Goal: Task Accomplishment & Management: Manage account settings

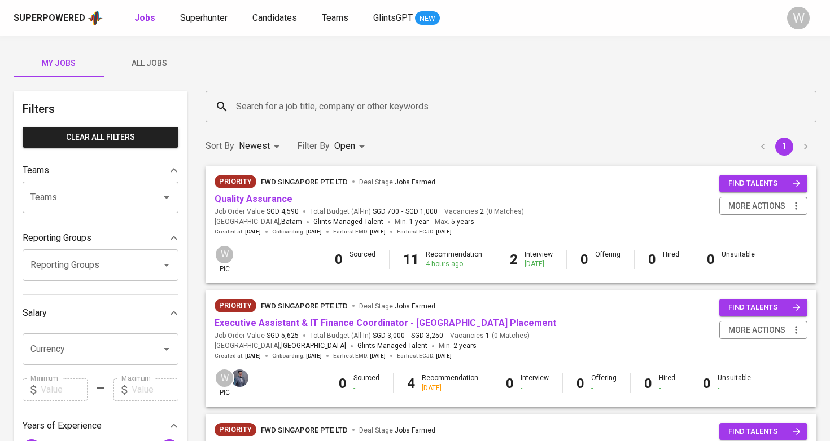
click at [181, 71] on button "All Jobs" at bounding box center [149, 63] width 90 height 27
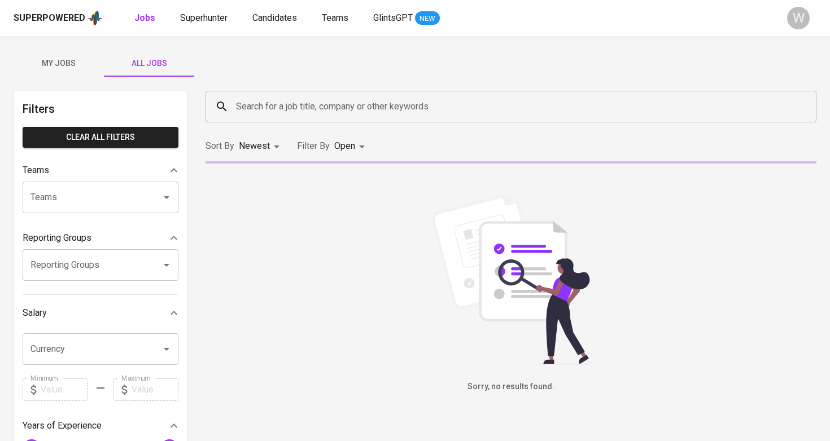
click at [255, 97] on input "Search for a job title, company or other keywords" at bounding box center [513, 106] width 561 height 21
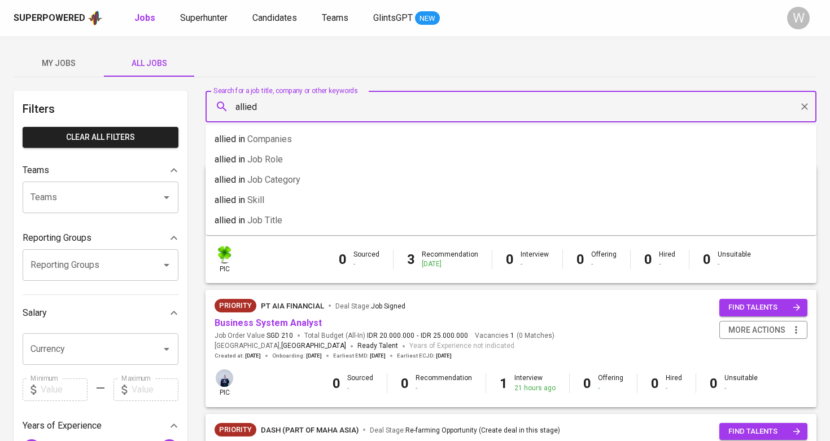
type input "allied"
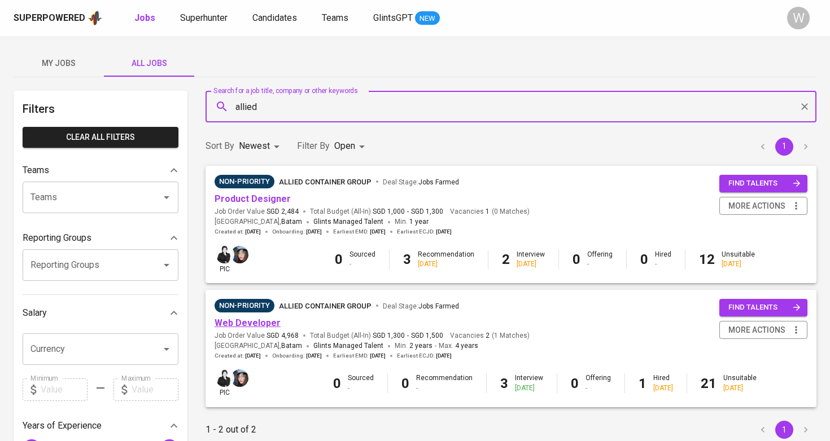
click at [255, 318] on link "Web Developer" at bounding box center [247, 323] width 66 height 11
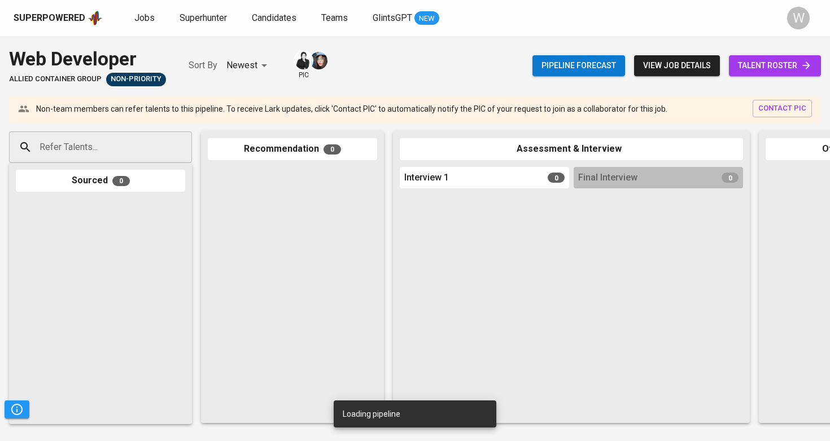
click at [763, 77] on div "Pipeline forecast view job details talent roster" at bounding box center [676, 65] width 288 height 41
click at [763, 68] on span "talent roster" at bounding box center [775, 66] width 74 height 14
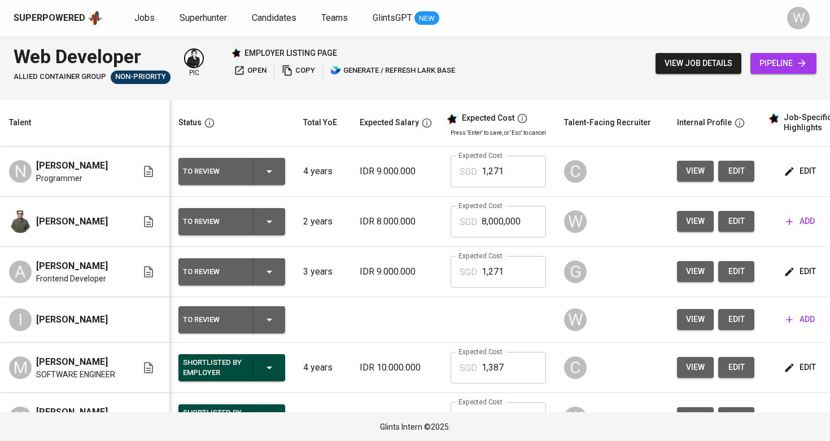
click at [753, 223] on td "view edit" at bounding box center [715, 222] width 95 height 50
click at [749, 223] on button "edit" at bounding box center [736, 221] width 36 height 21
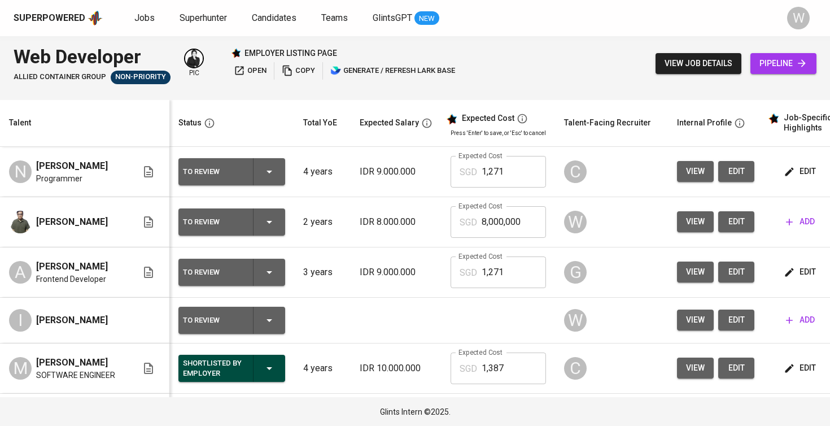
click at [727, 323] on span "edit" at bounding box center [736, 320] width 18 height 14
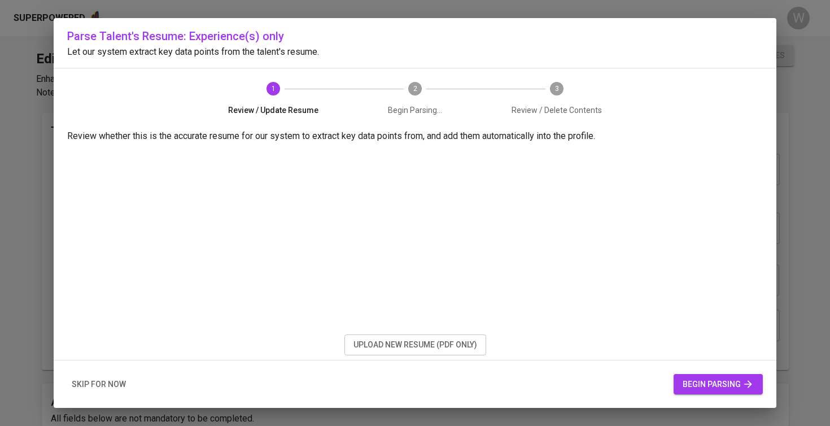
click at [480, 347] on button "upload new resume (pdf only)" at bounding box center [415, 344] width 142 height 21
click at [700, 384] on span "begin parsing" at bounding box center [717, 384] width 71 height 14
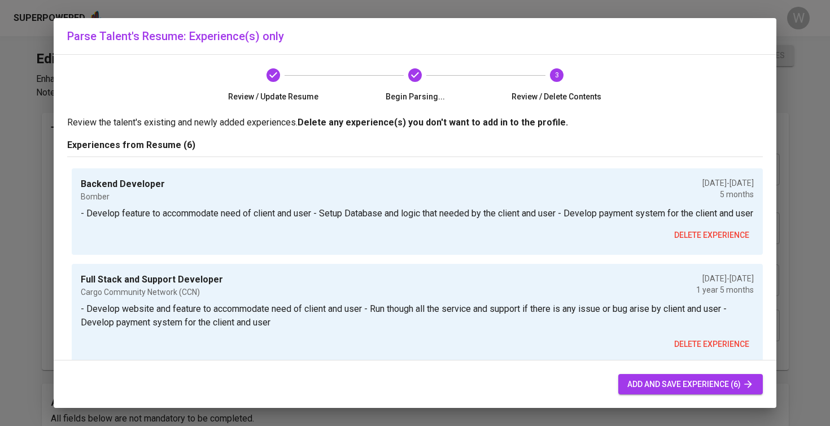
click at [656, 388] on span "add and save experience (6)" at bounding box center [690, 384] width 126 height 14
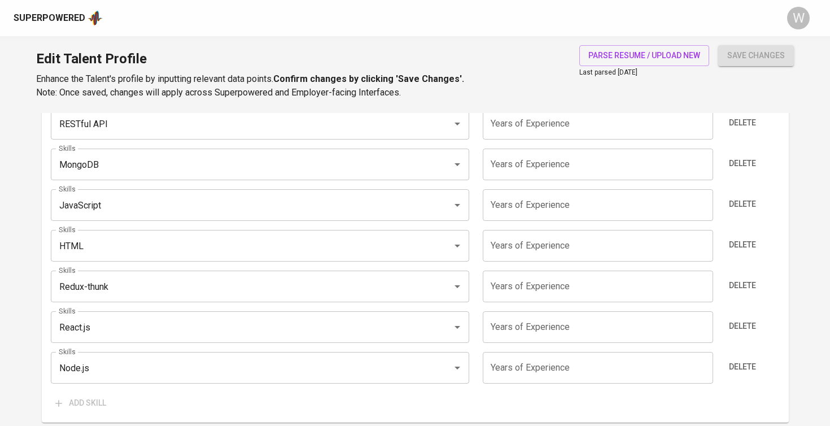
scroll to position [743, 0]
click at [746, 285] on span "Delete" at bounding box center [742, 288] width 27 height 14
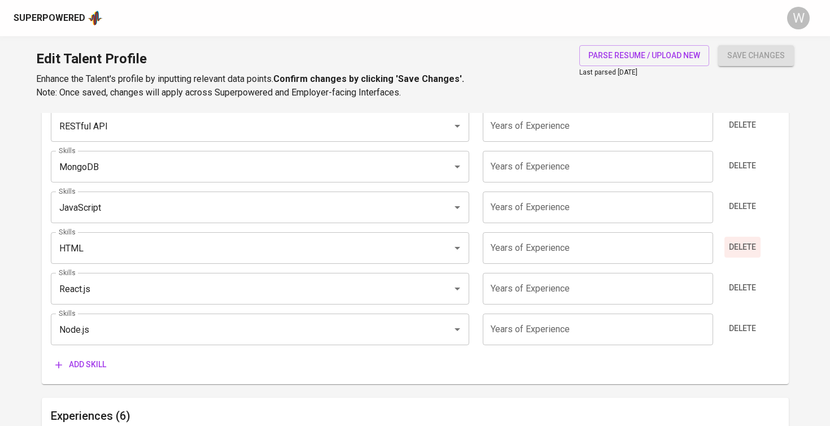
click at [740, 247] on span "Delete" at bounding box center [742, 247] width 27 height 14
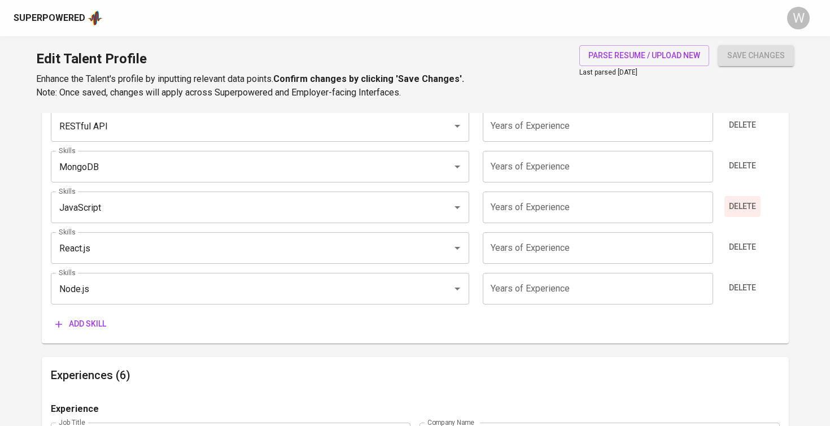
click at [740, 200] on span "Delete" at bounding box center [742, 206] width 27 height 14
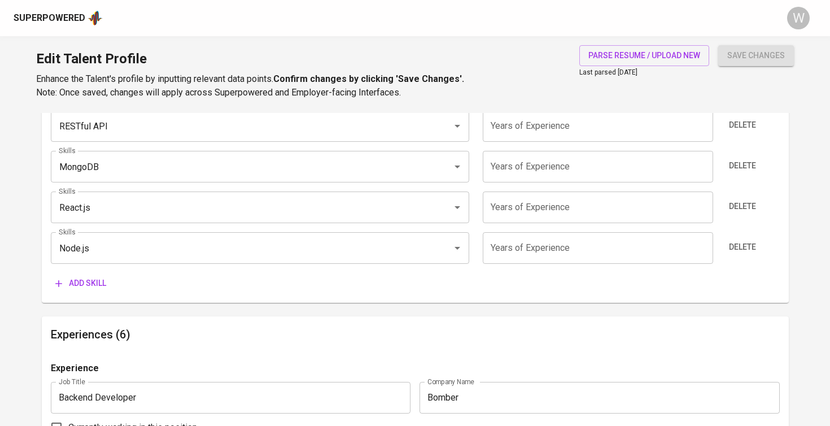
click at [739, 174] on div "Delete" at bounding box center [748, 167] width 61 height 32
click at [740, 141] on div "Skills PostgreSQL Skills Years of Experience Years of Experience Delete Skills …" at bounding box center [415, 136] width 729 height 314
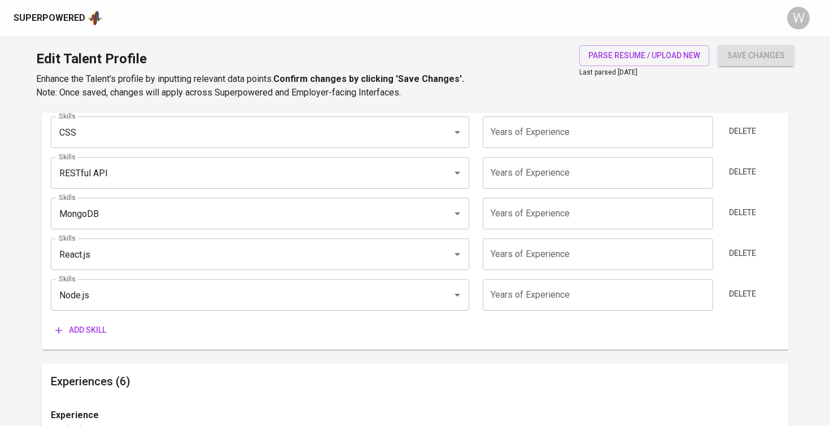
scroll to position [695, 0]
click at [740, 130] on span "Delete" at bounding box center [742, 132] width 27 height 14
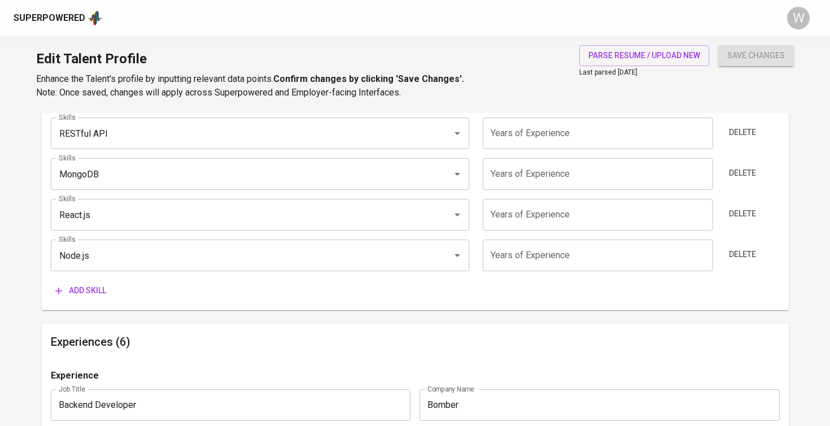
click at [740, 130] on span "Delete" at bounding box center [742, 132] width 27 height 14
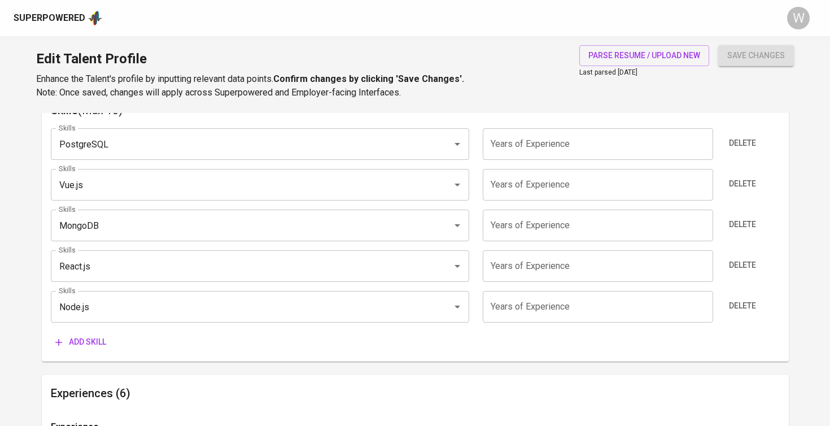
scroll to position [605, 0]
click at [737, 148] on button "Delete" at bounding box center [742, 141] width 36 height 21
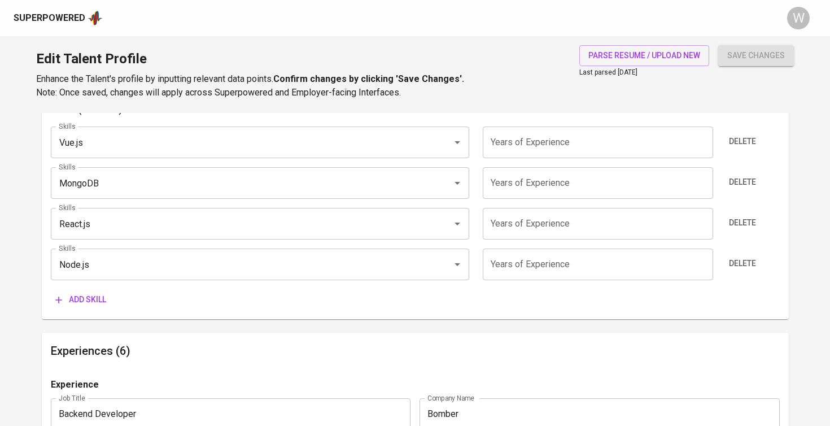
click at [737, 148] on button "Delete" at bounding box center [742, 141] width 36 height 21
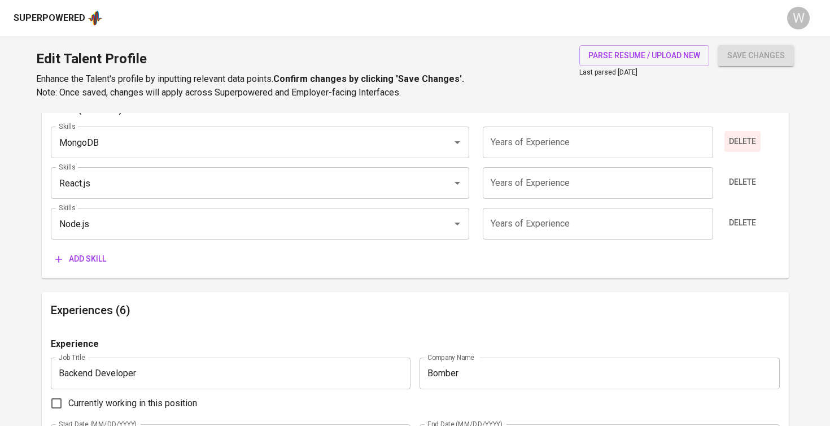
click at [742, 147] on button "Delete" at bounding box center [742, 141] width 36 height 21
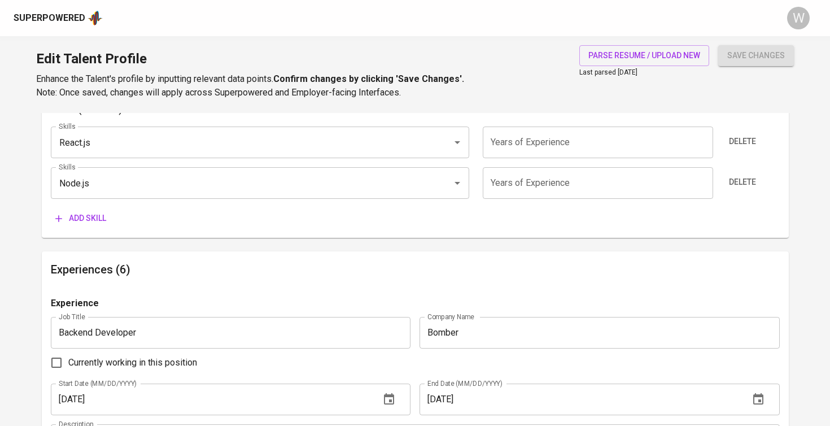
click at [72, 216] on span "Add skill" at bounding box center [80, 218] width 51 height 14
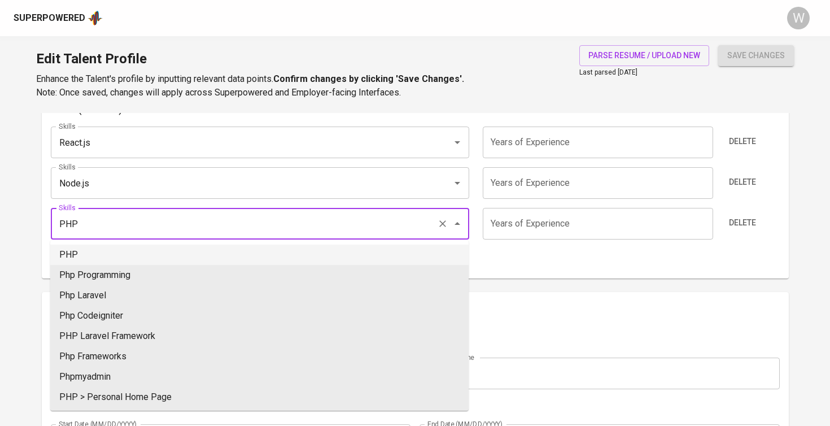
click at [77, 249] on li "PHP" at bounding box center [259, 254] width 418 height 20
type input "PHP"
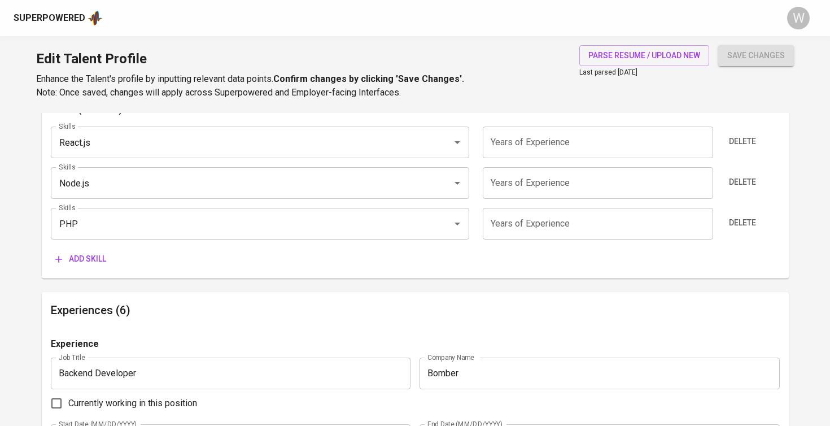
click at [73, 256] on span "Add skill" at bounding box center [80, 259] width 51 height 14
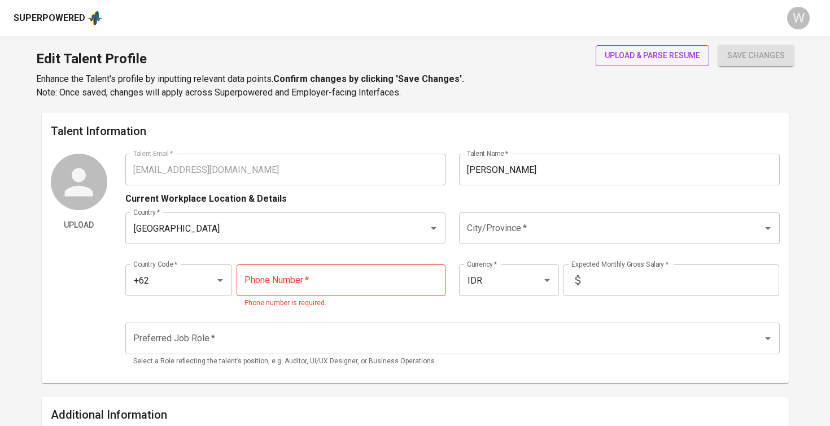
click at [659, 53] on span "upload & parse resume" at bounding box center [651, 56] width 95 height 14
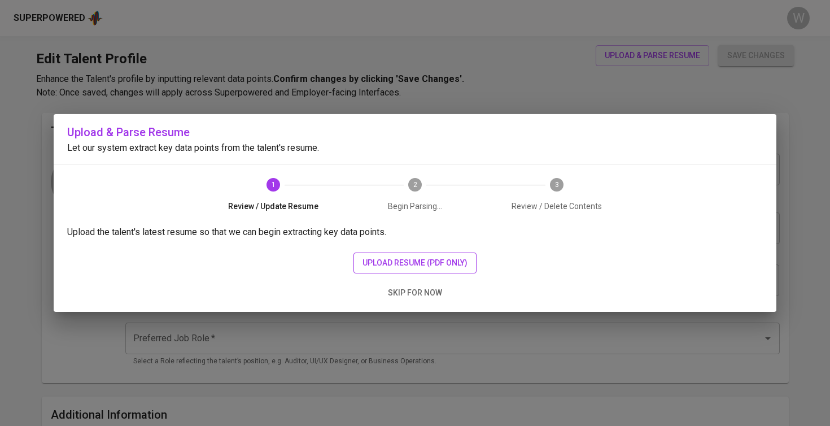
click at [458, 258] on span "upload resume (pdf only)" at bounding box center [414, 263] width 105 height 14
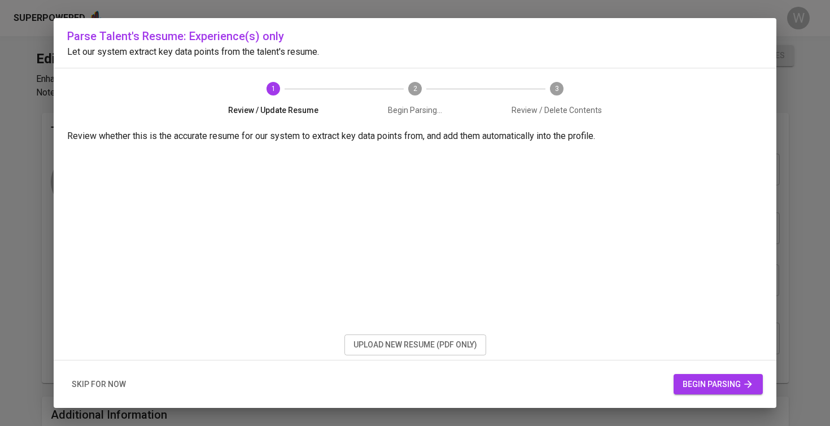
click at [693, 387] on span "begin parsing" at bounding box center [717, 384] width 71 height 14
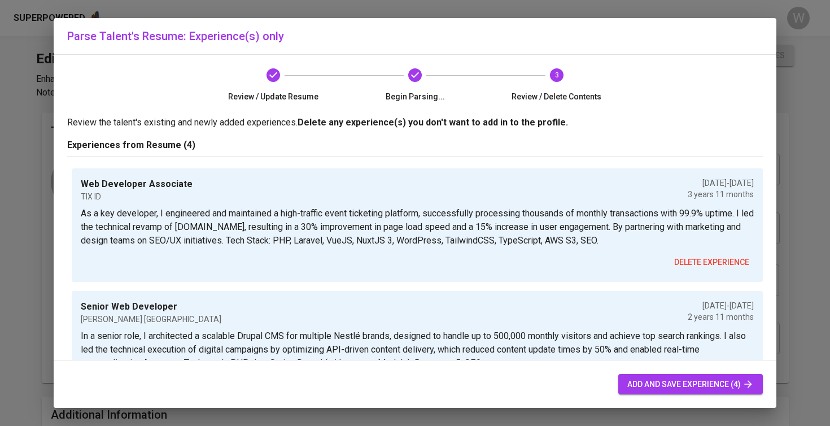
click at [662, 379] on span "add and save experience (4)" at bounding box center [690, 384] width 126 height 14
type input "+62"
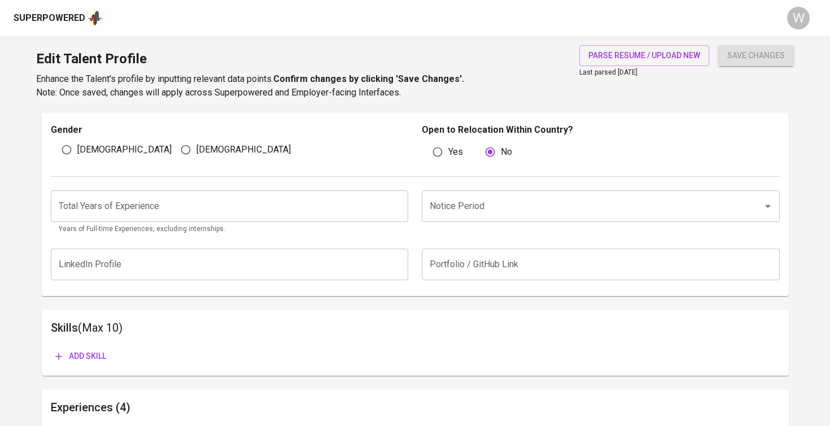
scroll to position [397, 0]
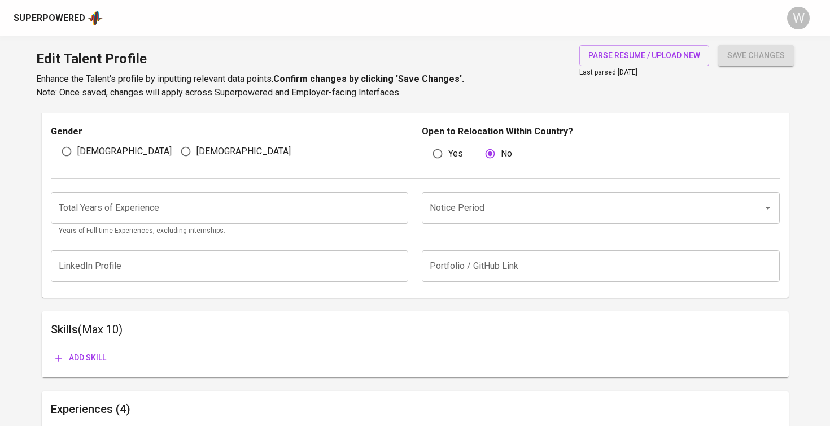
click at [274, 200] on input "number" at bounding box center [230, 208] width 358 height 32
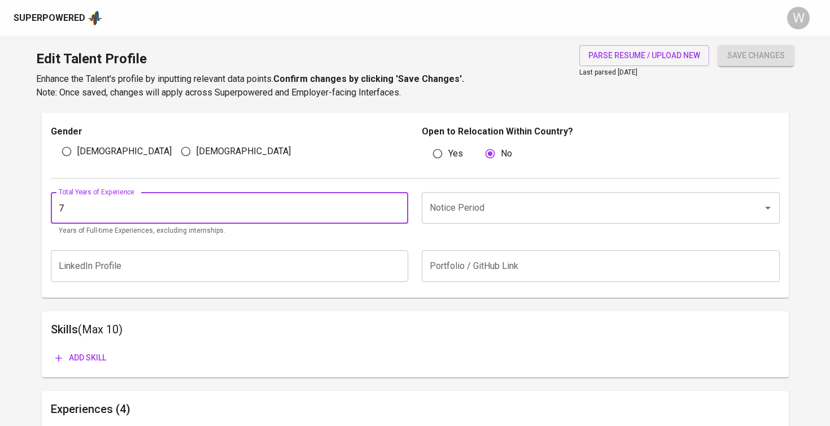
type input "7"
click at [76, 147] on input "Male" at bounding box center [66, 151] width 21 height 21
radio input "true"
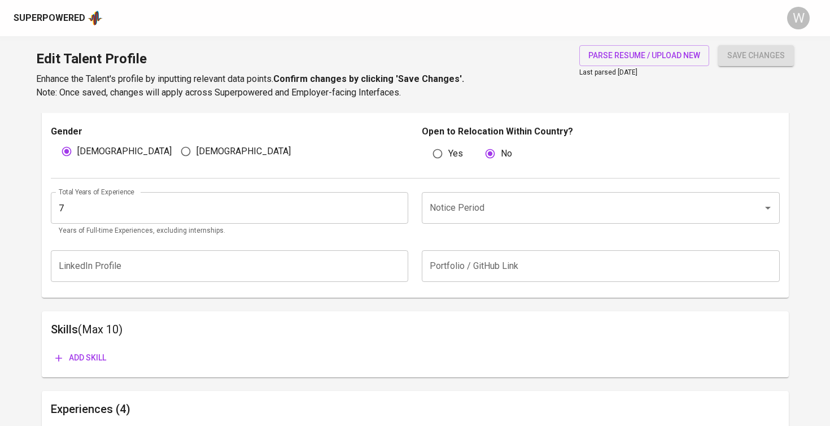
click at [463, 197] on input "Notice Period" at bounding box center [585, 207] width 316 height 21
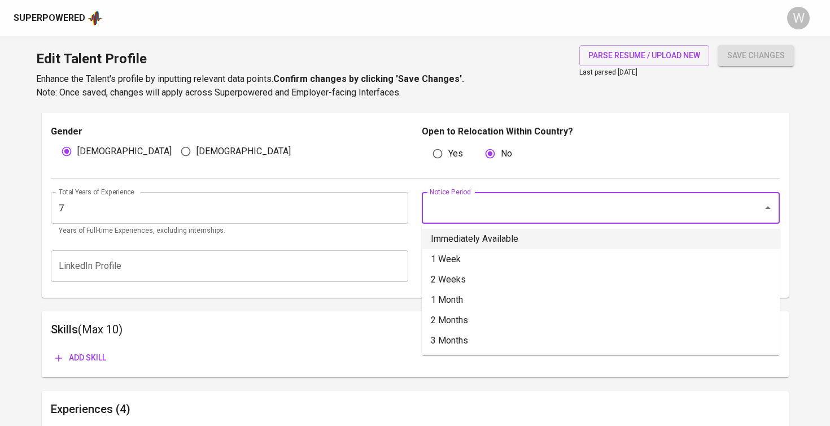
click at [474, 233] on li "Immediately Available" at bounding box center [601, 239] width 358 height 20
type input "Immediately Available"
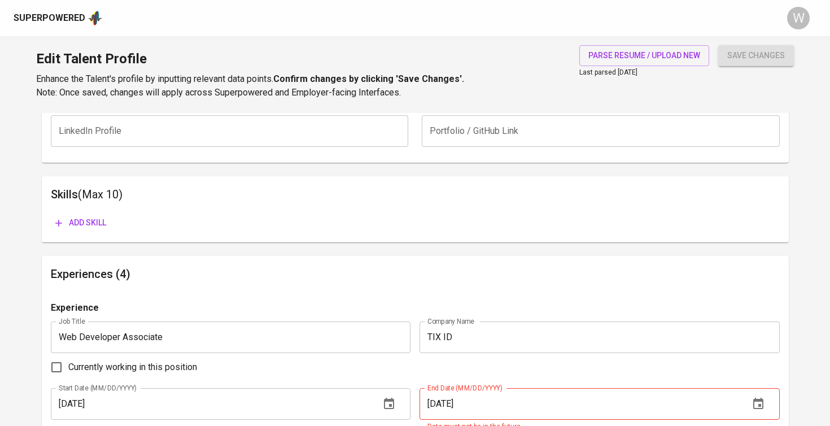
scroll to position [535, 0]
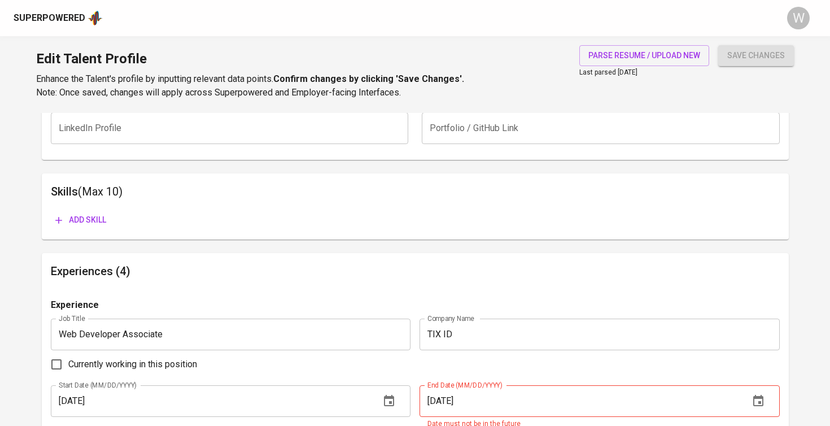
click at [98, 216] on span "Add skill" at bounding box center [80, 220] width 51 height 14
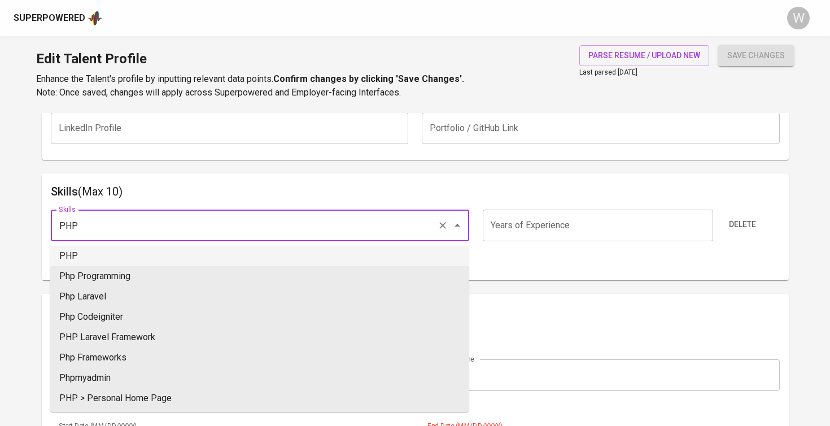
click at [133, 258] on li "PHP" at bounding box center [259, 256] width 418 height 20
type input "PHP"
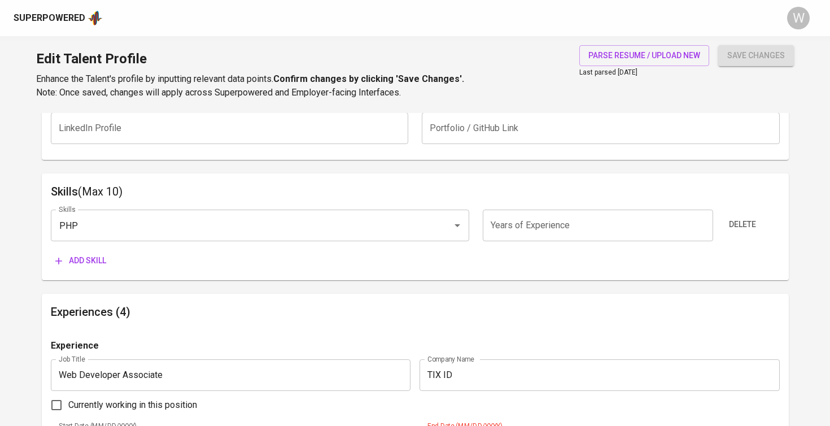
click at [88, 253] on span "Add skill" at bounding box center [80, 260] width 51 height 14
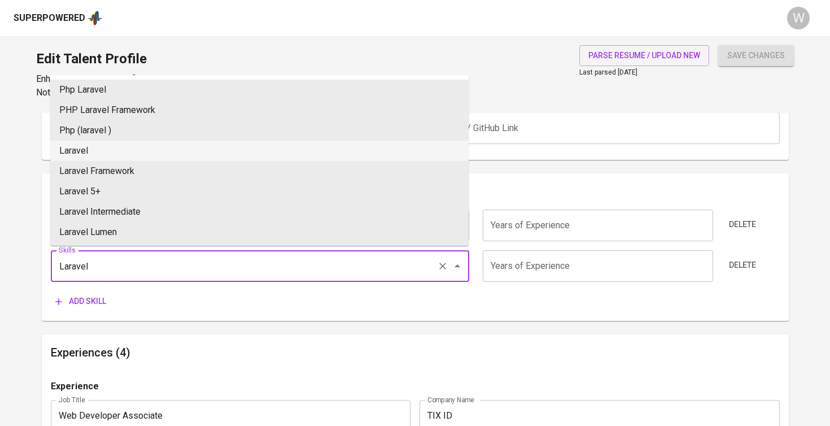
click at [98, 150] on li "Laravel" at bounding box center [259, 151] width 418 height 20
type input "Laravel"
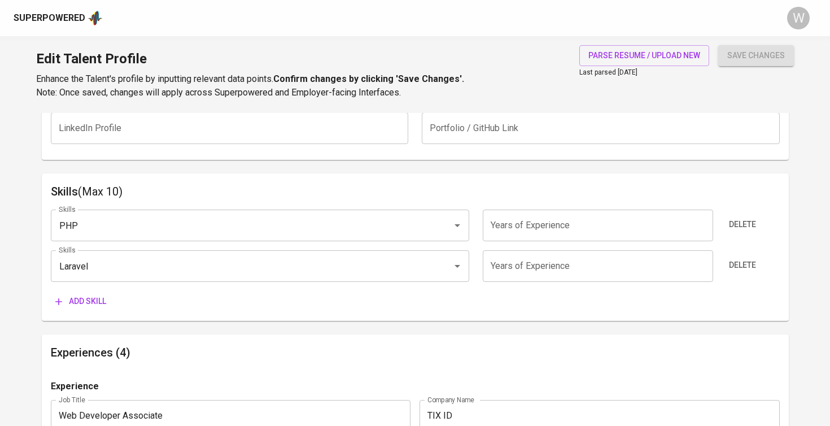
click at [97, 294] on span "Add skill" at bounding box center [80, 301] width 51 height 14
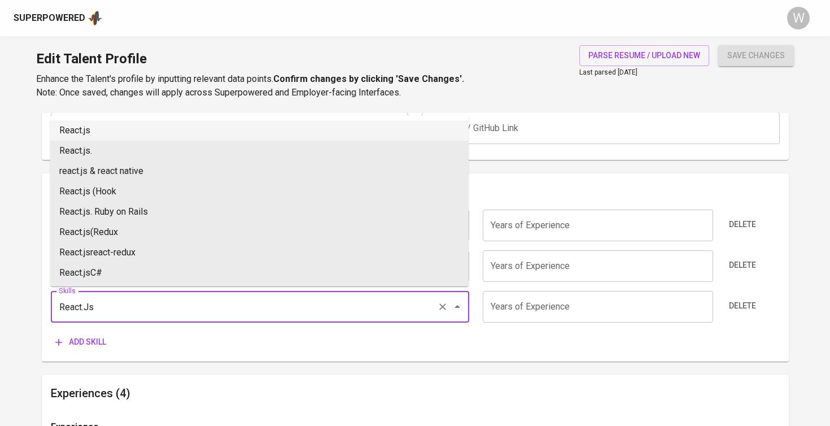
click at [109, 131] on li "React.js" at bounding box center [259, 130] width 418 height 20
type input "React.js"
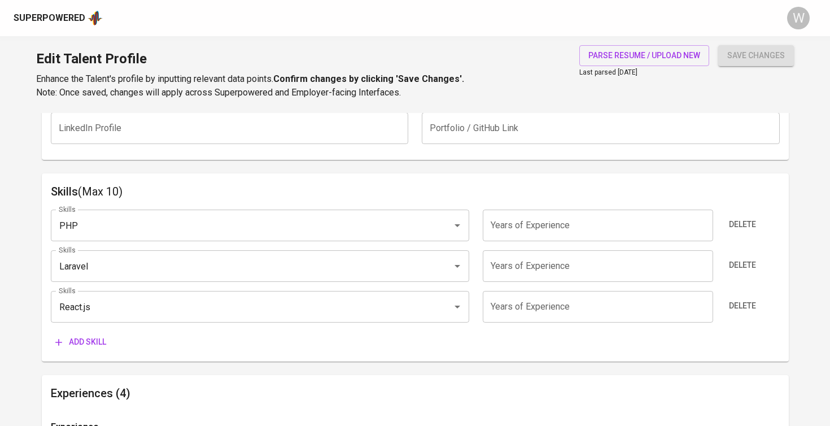
click at [542, 238] on input "number" at bounding box center [598, 225] width 230 height 32
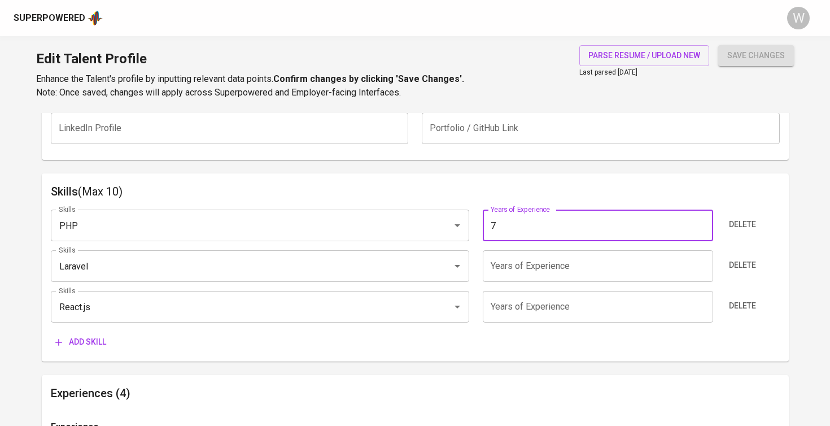
type input "7"
click at [529, 264] on input "number" at bounding box center [598, 266] width 230 height 32
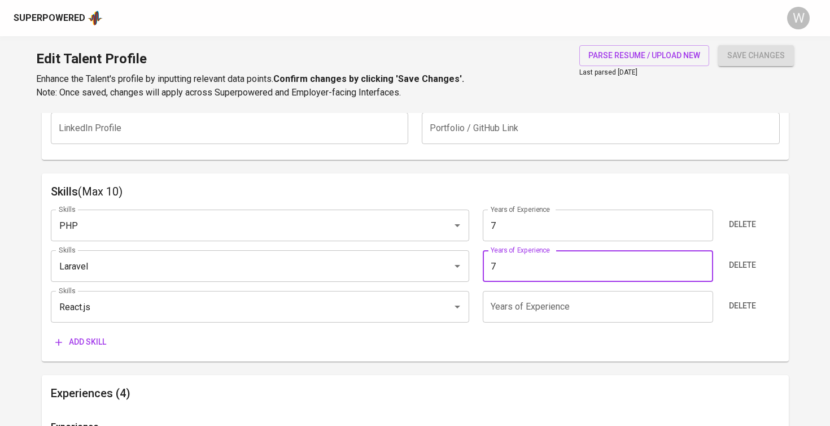
type input "7"
click at [530, 301] on input "number" at bounding box center [598, 307] width 230 height 32
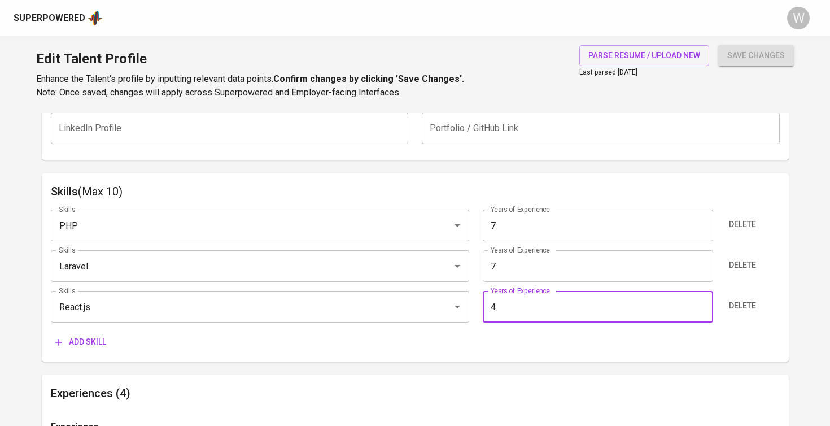
type input "4"
click at [508, 353] on div "Skills (Max 10) Skills PHP Skills Years of Experience 7 Years of Experience Del…" at bounding box center [415, 267] width 747 height 188
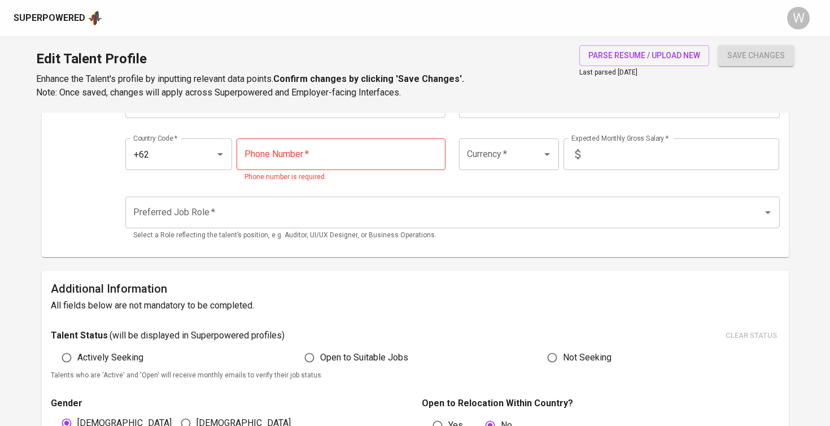
scroll to position [126, 0]
type input "888-888-888"
click at [479, 159] on input "Currency   *" at bounding box center [493, 153] width 58 height 21
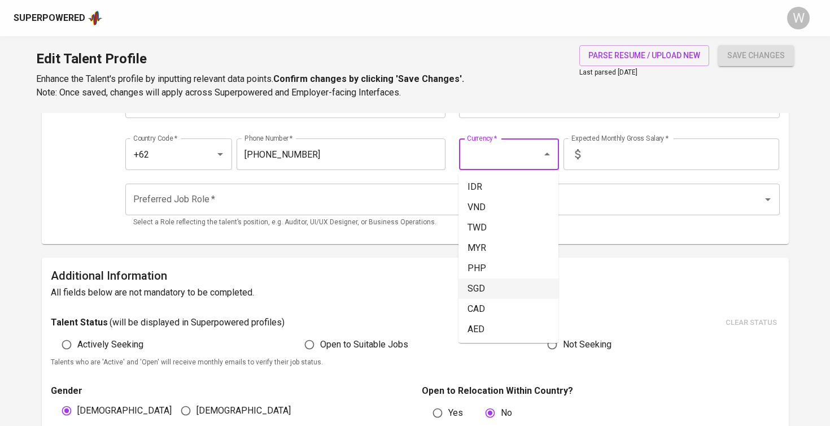
click at [497, 279] on li "SGD" at bounding box center [508, 288] width 100 height 20
click at [543, 156] on icon "Open" at bounding box center [547, 154] width 14 height 14
click at [497, 181] on li "IDR" at bounding box center [508, 187] width 100 height 20
type input "IDR"
click at [643, 151] on input "text" at bounding box center [682, 154] width 194 height 32
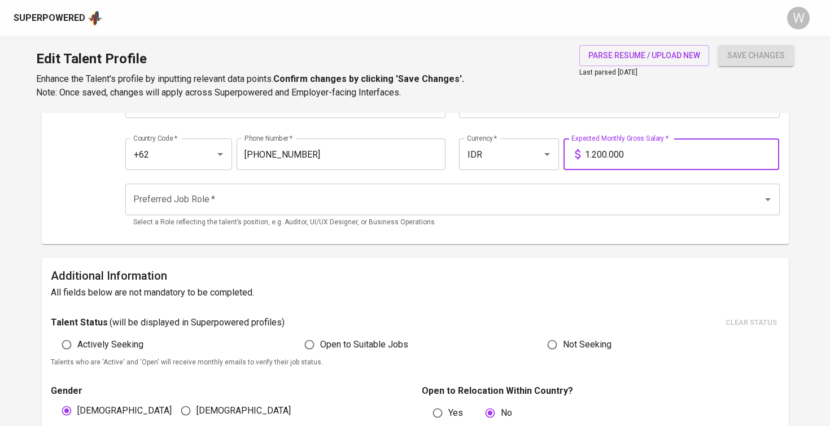
type input "12.000.000"
click at [579, 200] on input "Preferred Job Role   *" at bounding box center [436, 199] width 612 height 21
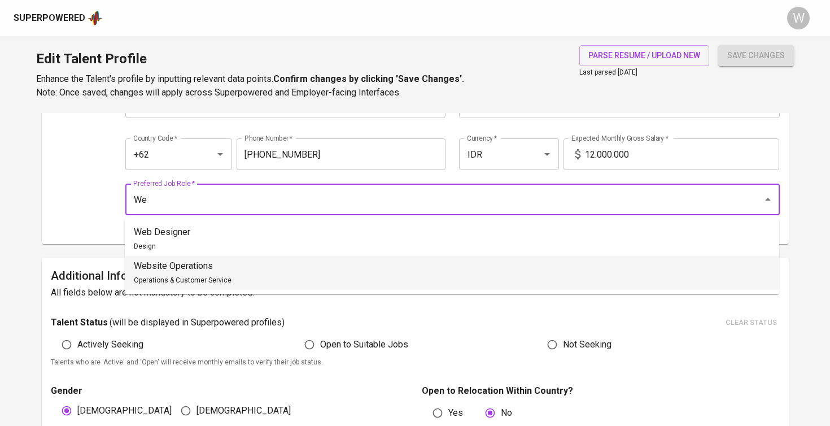
type input "W"
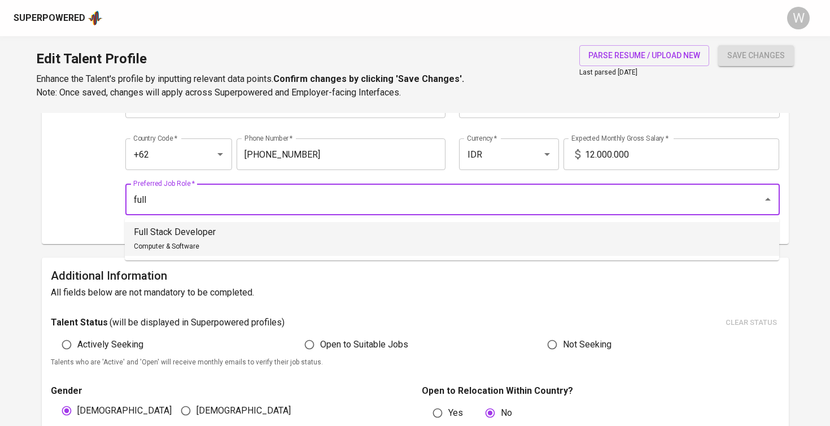
click at [425, 230] on li "Full Stack Developer Computer & Software" at bounding box center [452, 239] width 654 height 34
type input "Full Stack Developer"
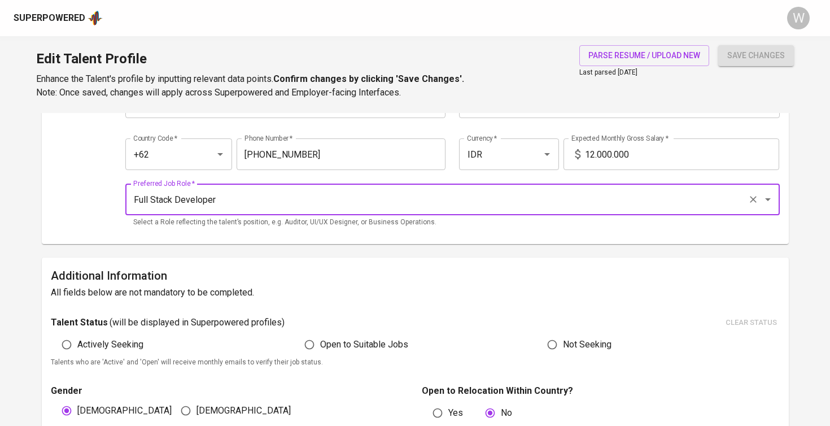
click at [328, 339] on span "Open to Suitable Jobs" at bounding box center [364, 345] width 88 height 14
click at [320, 339] on input "Open to Suitable Jobs" at bounding box center [309, 344] width 21 height 21
radio input "true"
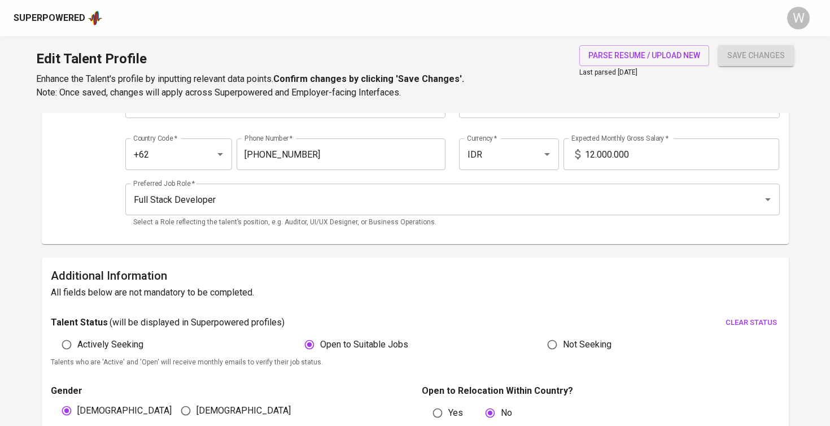
click at [762, 57] on span "save changes" at bounding box center [756, 56] width 58 height 14
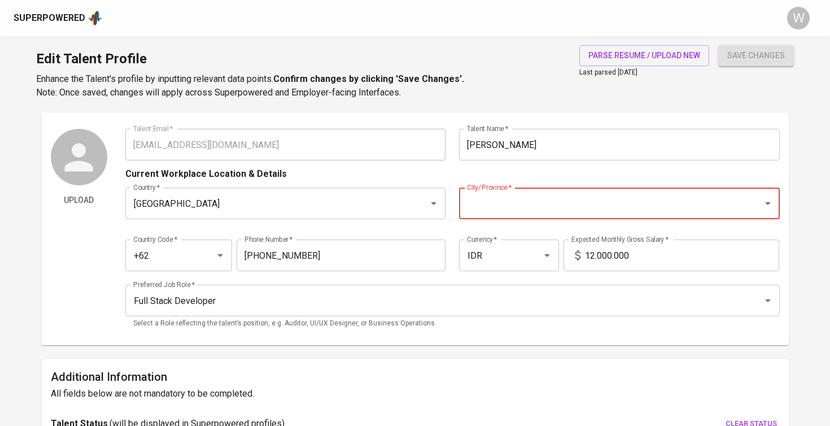
scroll to position [22, 0]
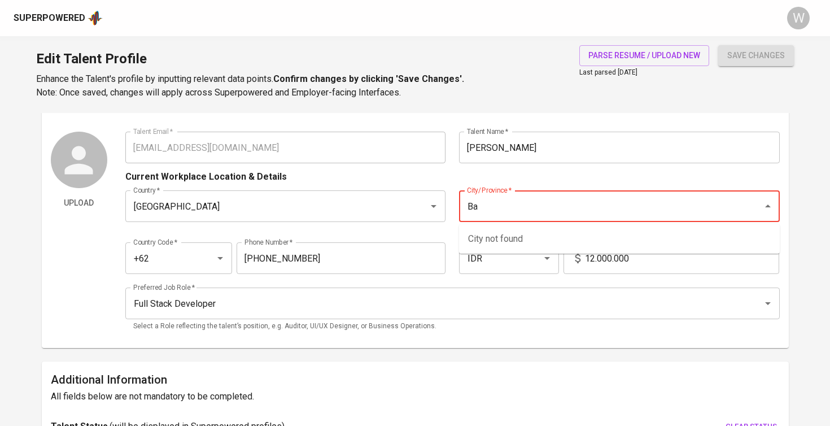
type input "B"
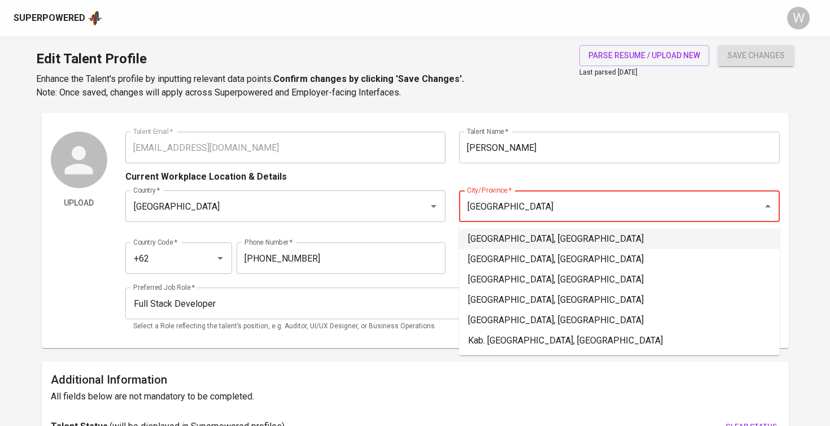
click at [546, 241] on li "Jakarta Selatan, DKI Jakarta" at bounding box center [619, 239] width 321 height 20
type input "Jakarta Selatan, DKI Jakarta"
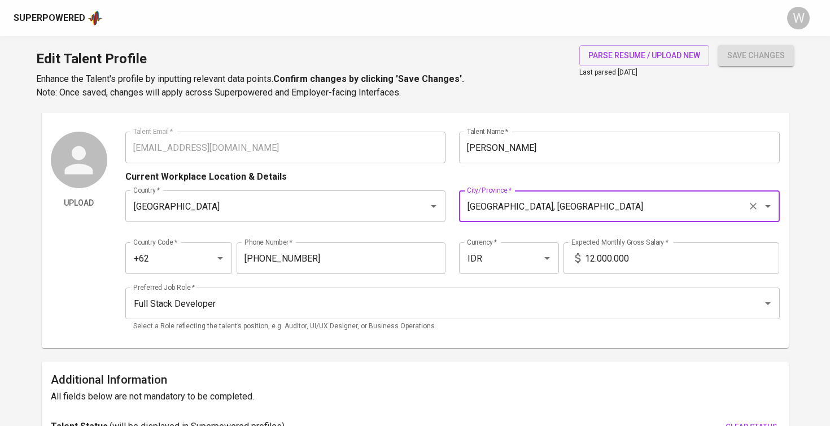
click at [772, 54] on span "save changes" at bounding box center [756, 56] width 58 height 14
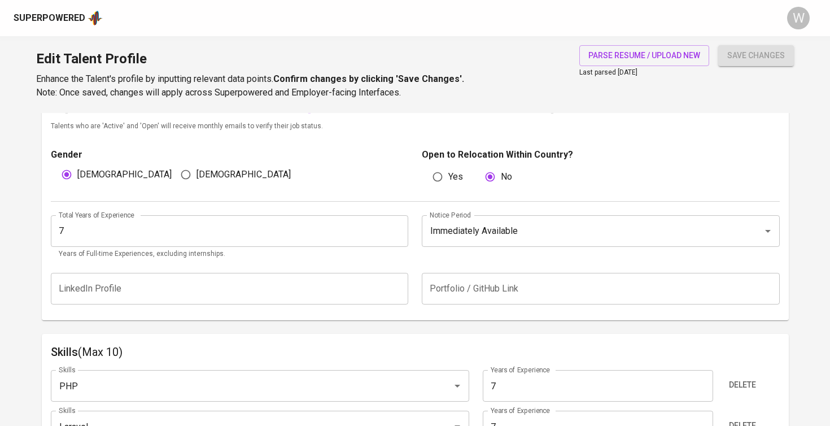
scroll to position [762, 0]
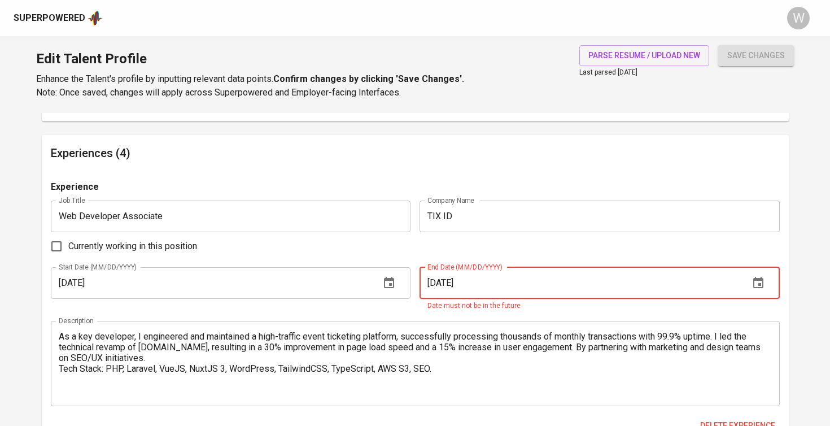
click at [435, 279] on input "12/01/2025" at bounding box center [579, 283] width 321 height 32
type input "10/01/2025"
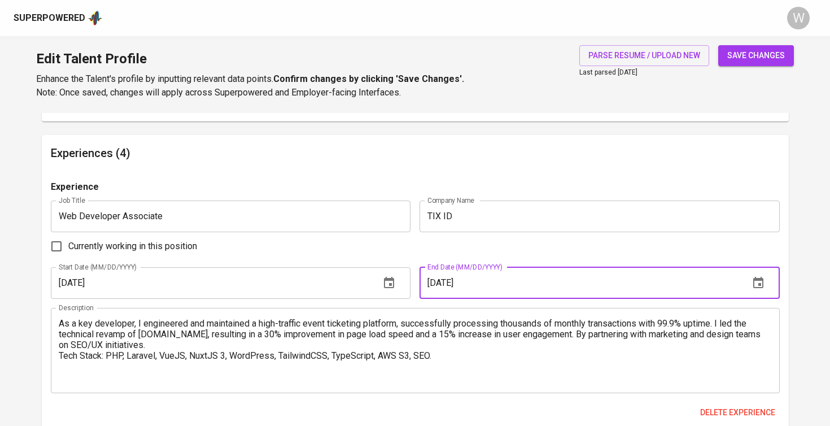
click at [748, 47] on button "save changes" at bounding box center [756, 55] width 76 height 21
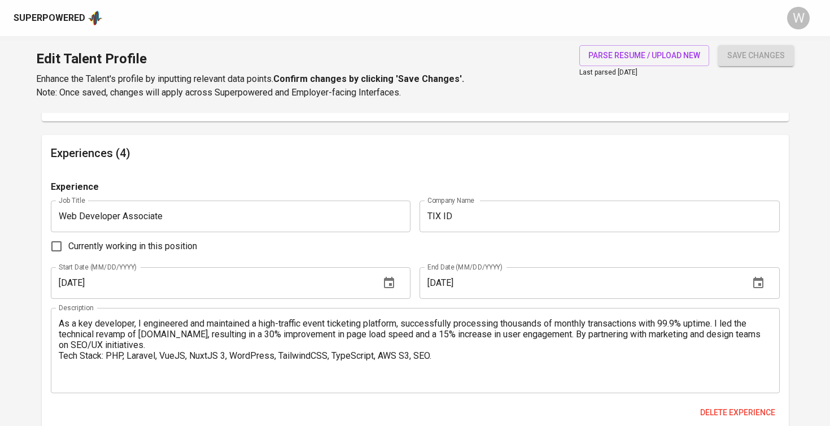
type input "Laravel"
type input "PHP"
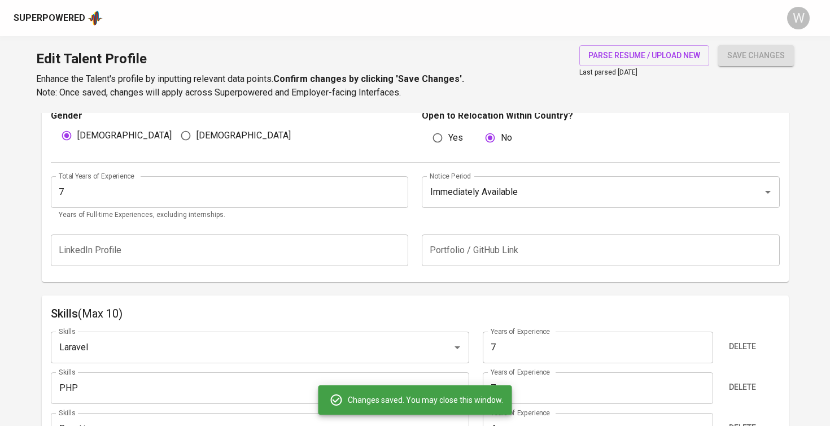
scroll to position [365, 0]
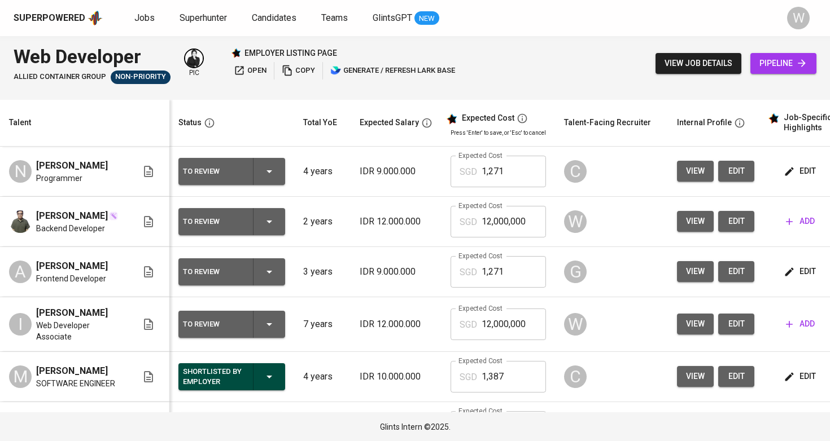
click at [795, 220] on span "add" at bounding box center [800, 221] width 29 height 14
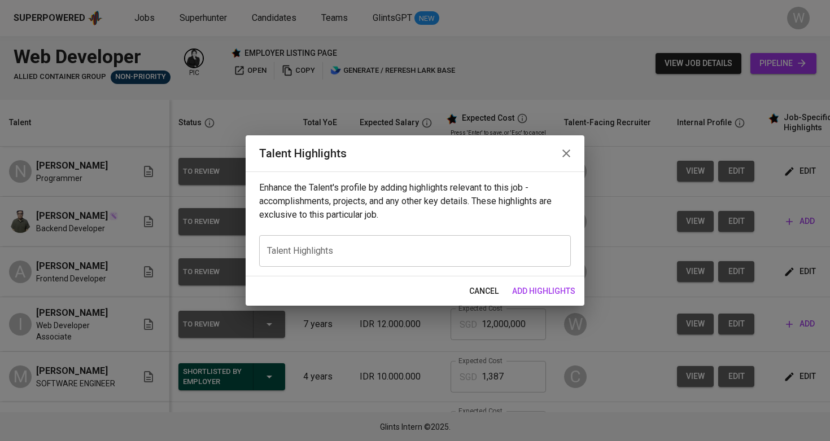
click at [398, 239] on div "x Talent Highlights" at bounding box center [415, 251] width 312 height 32
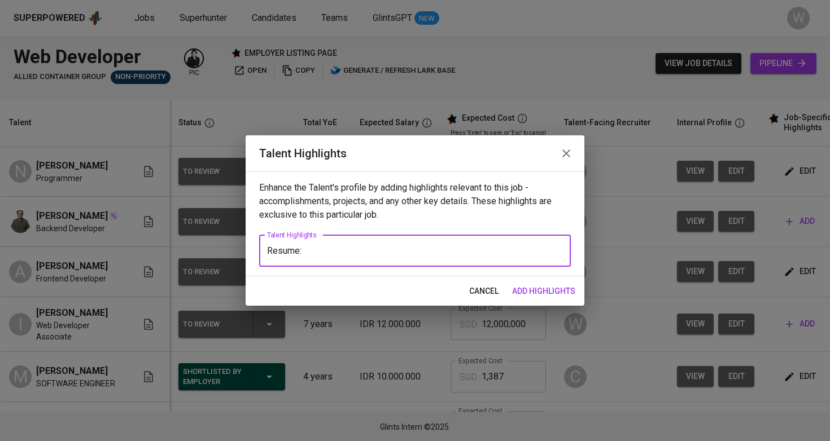
paste textarea "[URL][DOMAIN_NAME]"
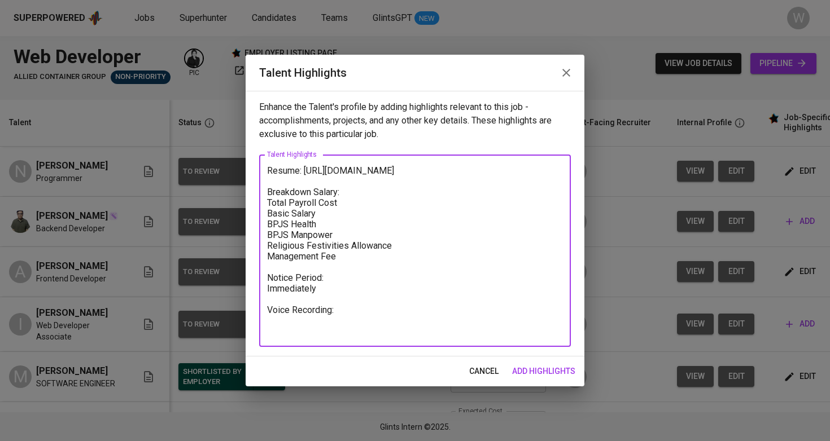
paste textarea "[URL][DOMAIN_NAME]"
type textarea "Resume: [URL][DOMAIN_NAME] Breakdown Salary: Total Payroll Cost Basic Salary BP…"
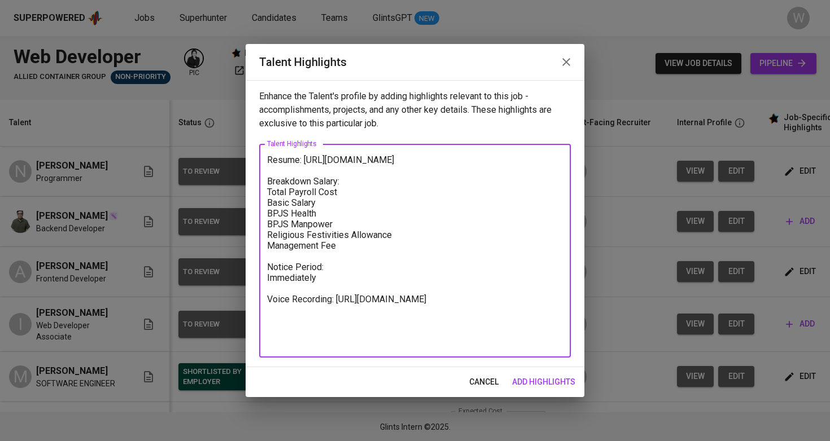
click at [523, 378] on span "add highlights" at bounding box center [543, 382] width 63 height 14
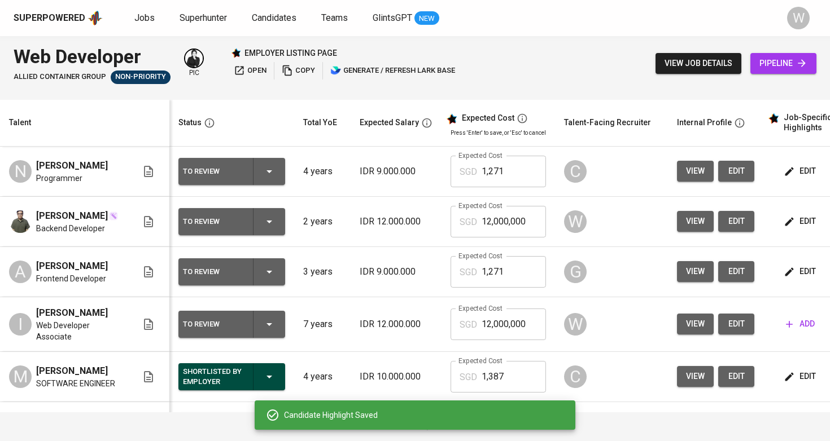
click at [804, 321] on td "add" at bounding box center [814, 324] width 102 height 55
click at [798, 331] on span "add" at bounding box center [800, 324] width 29 height 14
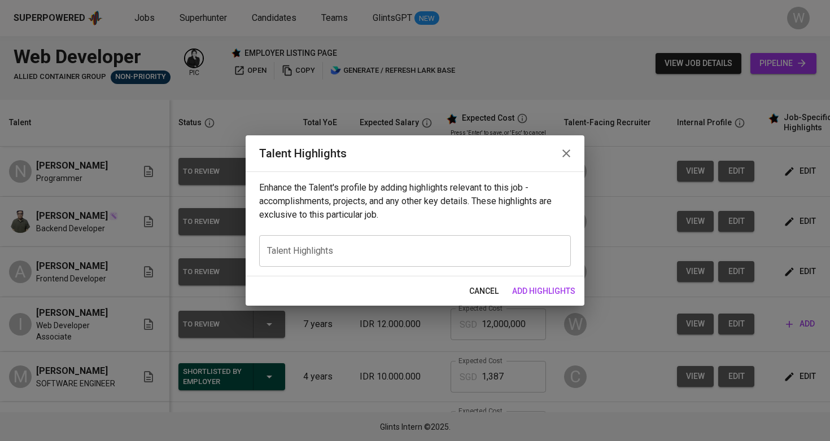
click at [410, 239] on div "x Talent Highlights" at bounding box center [415, 251] width 312 height 32
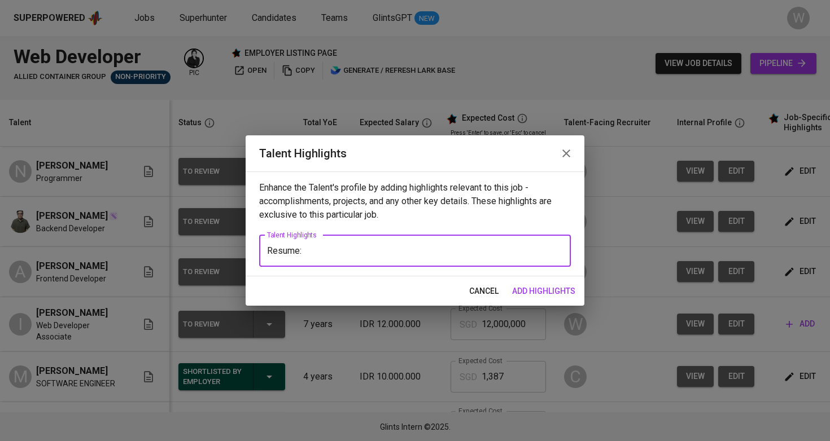
paste textarea "https://glints.sg.larksuite.com/file/KZAEbCixooC1ILxf8DCl73JigIc?from=from_copy…"
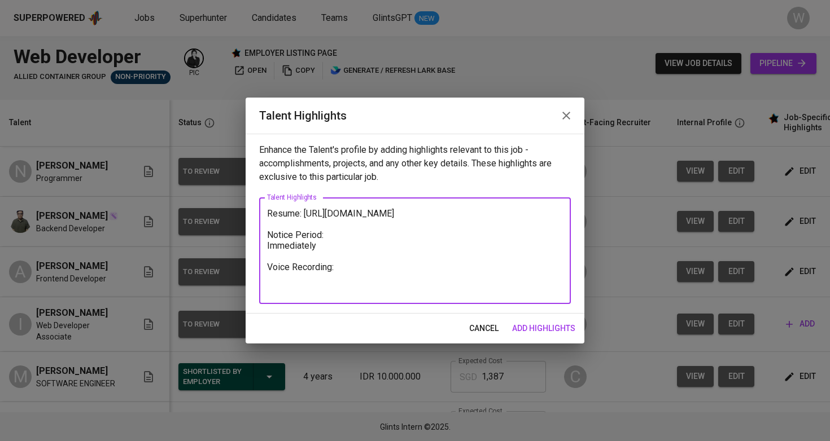
paste textarea "https://glints.sg.larksuite.com/minutes/obsg7vm712x421e416yd3f71?from=from_copy…"
type textarea "Resume: https://glints.sg.larksuite.com/file/KZAEbCixooC1ILxf8DCl73JigIc?from=f…"
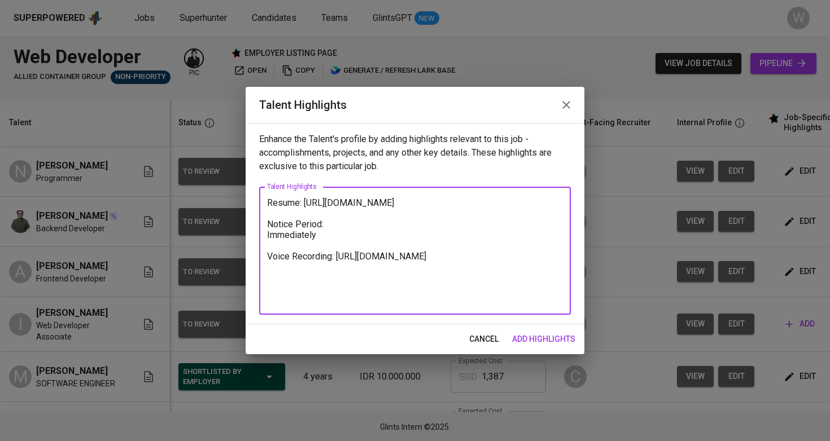
click at [528, 340] on span "add highlights" at bounding box center [543, 339] width 63 height 14
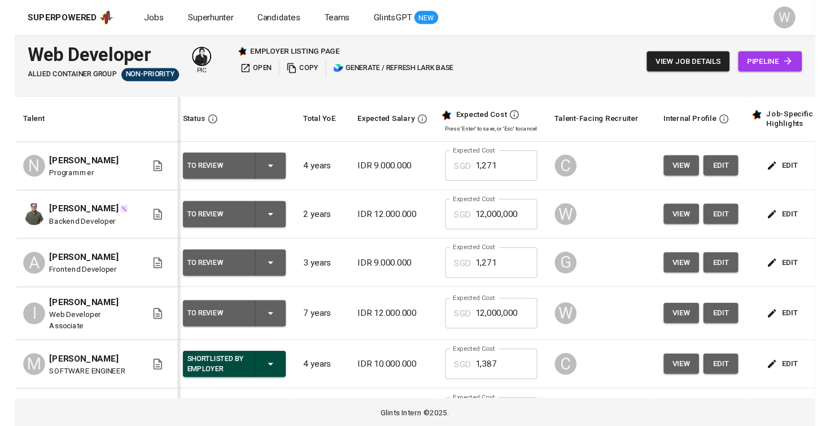
scroll to position [0, 4]
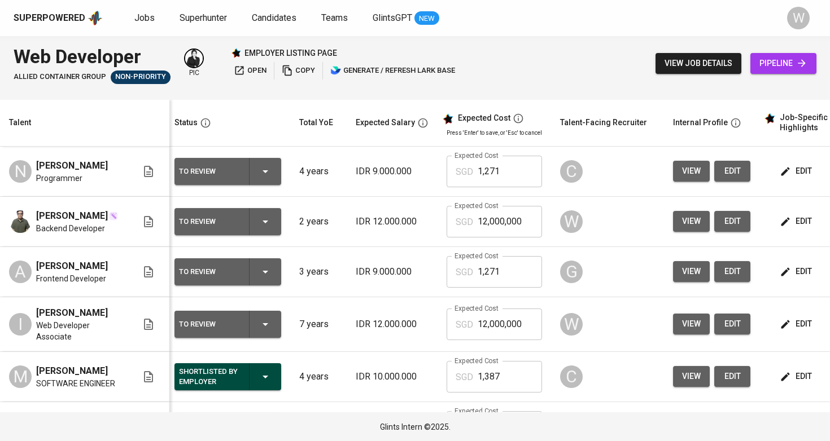
click at [781, 225] on icon "button" at bounding box center [785, 221] width 8 height 8
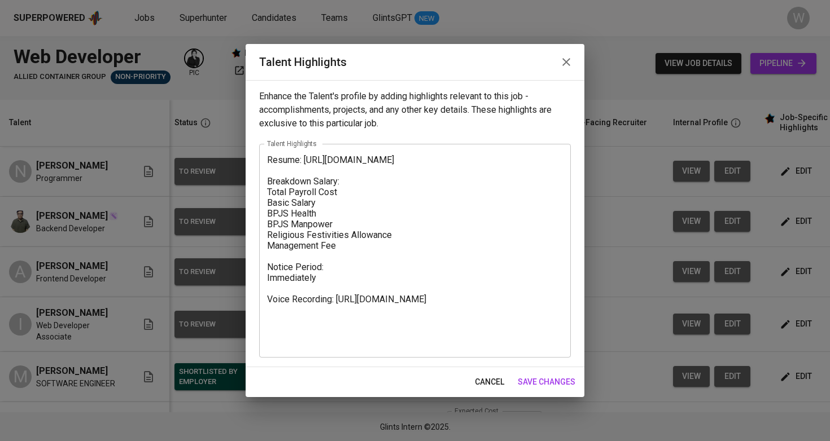
click at [377, 228] on textarea "Resume: https://glints.sg.larksuite.com/file/AmrcbT865onalExVXy5llSDLgCg?from=f…" at bounding box center [415, 251] width 296 height 193
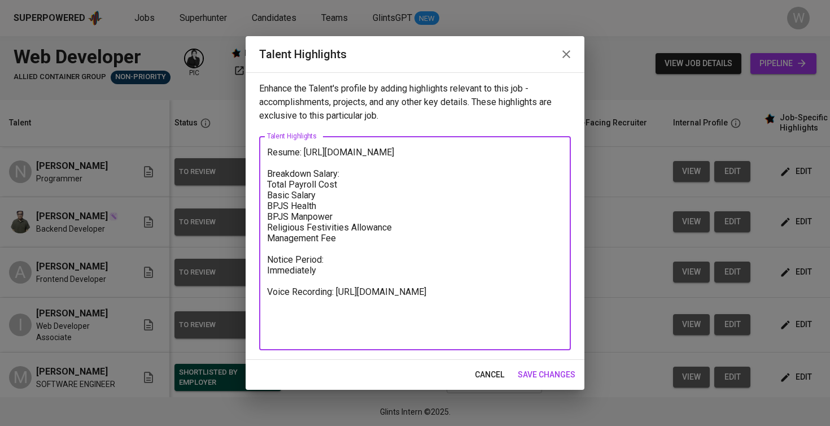
type textarea "Resume: https://glints.sg.larksuite.com/file/AmrcbT865onalExVXy5llSDLgCg?from=f…"
click at [543, 363] on div "cancel save changes" at bounding box center [415, 375] width 339 height 30
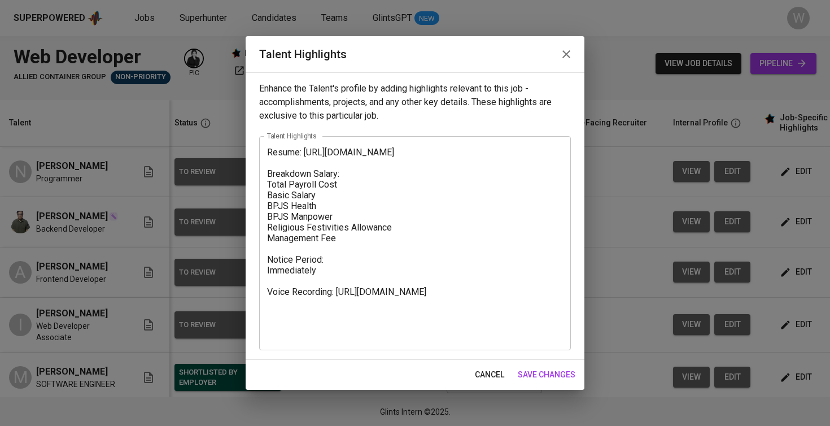
click at [544, 370] on span "save changes" at bounding box center [547, 374] width 58 height 14
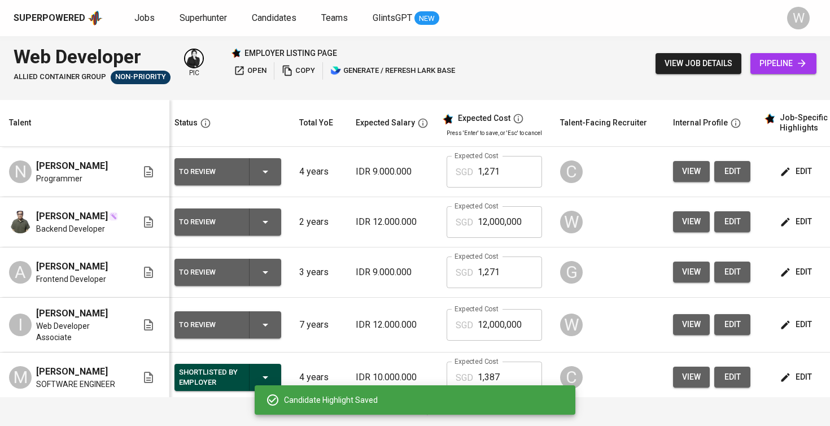
click at [788, 331] on span "edit" at bounding box center [797, 324] width 30 height 14
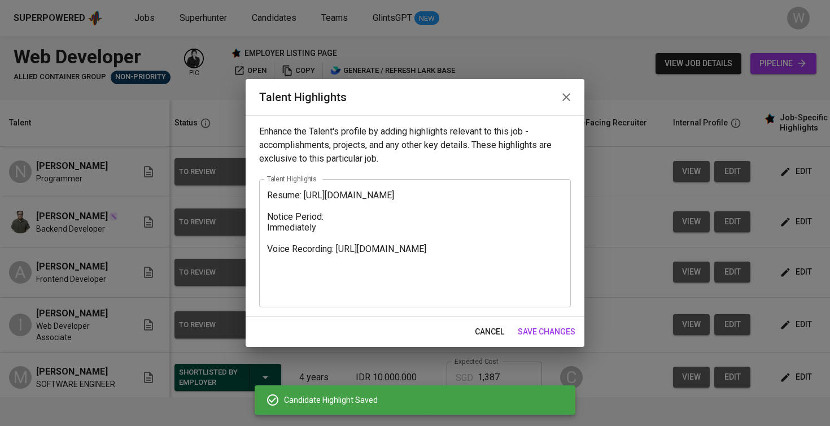
click at [266, 190] on div "Resume: https://glints.sg.larksuite.com/file/KZAEbCixooC1ILxf8DCl73JigIc?from=f…" at bounding box center [415, 243] width 312 height 128
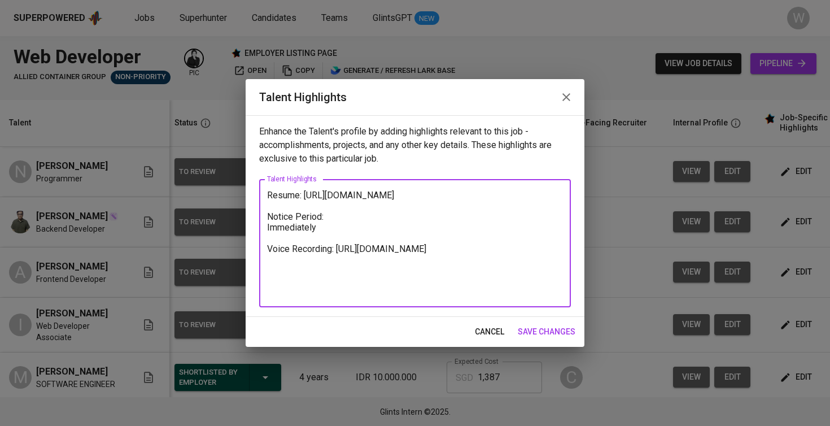
paste textarea "Here are the highlighted notes about Irfan based on the PDF resume and the tran…"
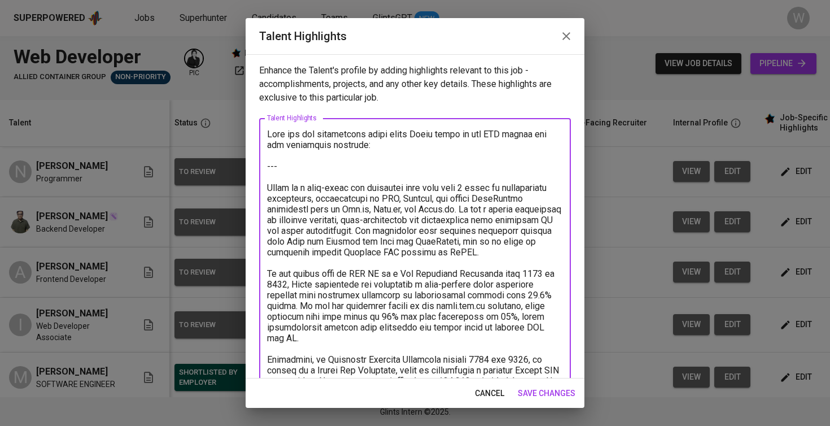
scroll to position [446, 0]
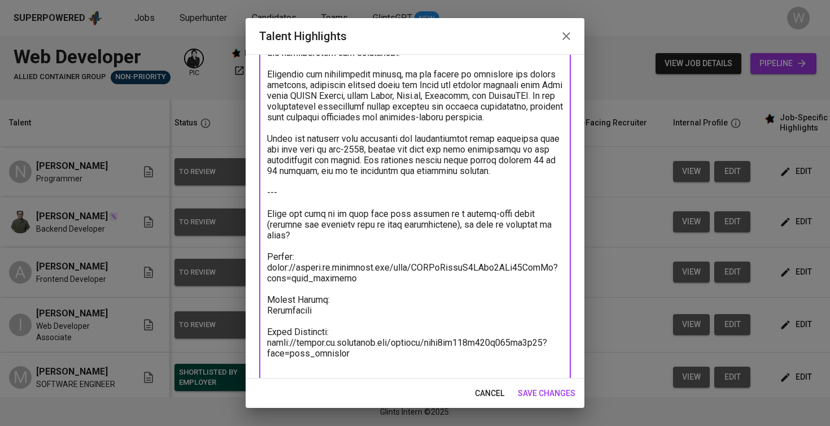
drag, startPoint x: 305, startPoint y: 244, endPoint x: 264, endPoint y: 152, distance: 100.6
click at [264, 152] on div "x Talent Highlights" at bounding box center [415, 25] width 312 height 707
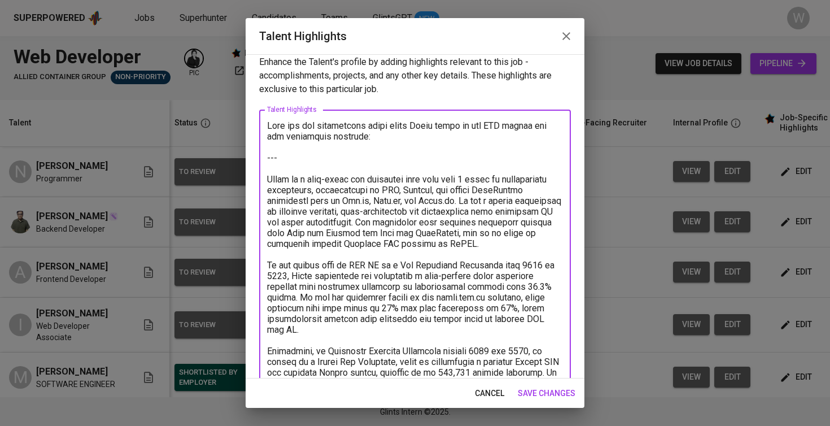
scroll to position [1, 0]
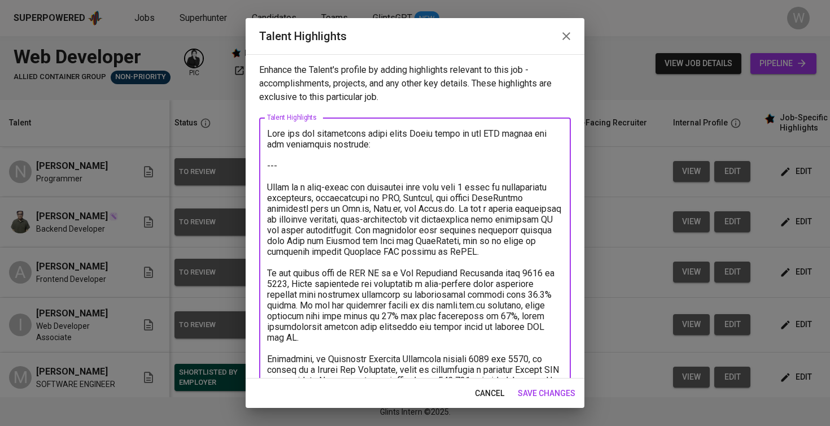
drag, startPoint x: 267, startPoint y: 175, endPoint x: 265, endPoint y: 112, distance: 63.2
click at [265, 112] on div "Enhance the Talent's profile by adding highlights relevant to this job - accomp…" at bounding box center [415, 216] width 339 height 324
type textarea "[PERSON_NAME] is a full-stack web developer with more than 7 years of professio…"
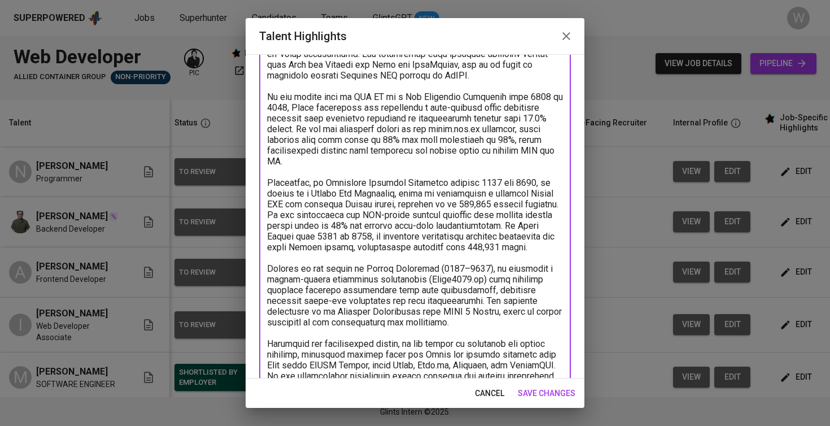
scroll to position [285, 0]
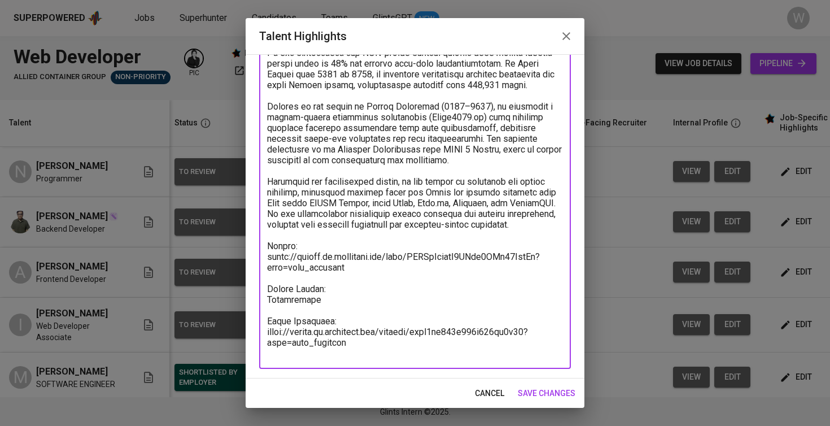
click at [546, 394] on span "save changes" at bounding box center [547, 393] width 58 height 14
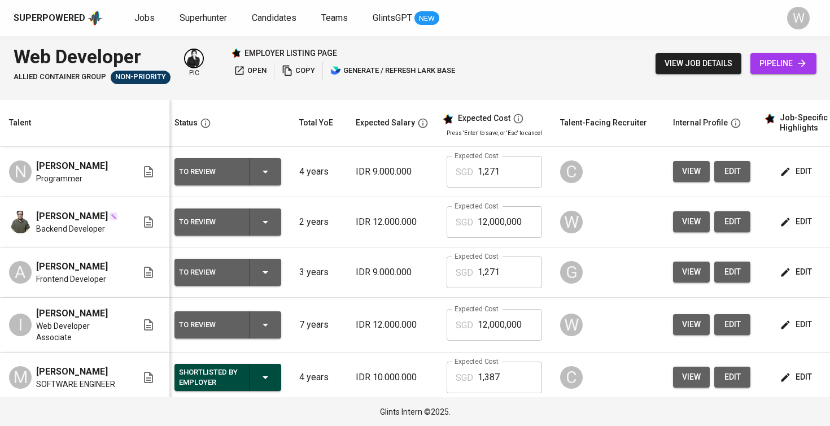
click at [783, 216] on button "edit" at bounding box center [796, 221] width 39 height 21
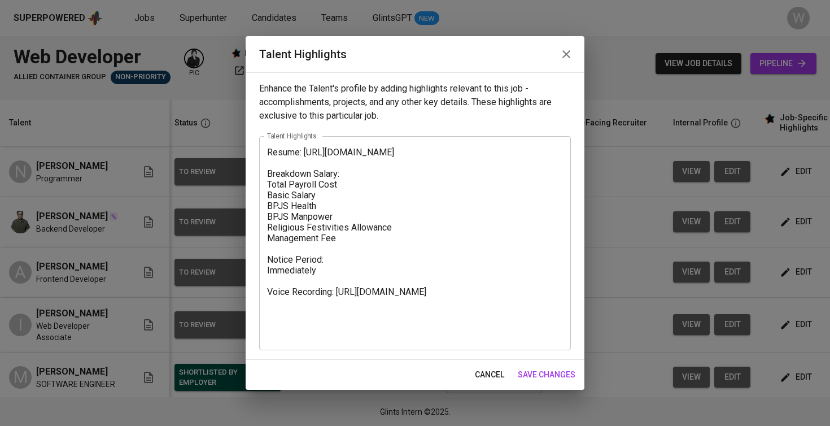
click at [269, 153] on textarea "Resume: https://glints.sg.larksuite.com/file/AmrcbT865onalExVXy5llSDLgCg?from=f…" at bounding box center [415, 243] width 296 height 193
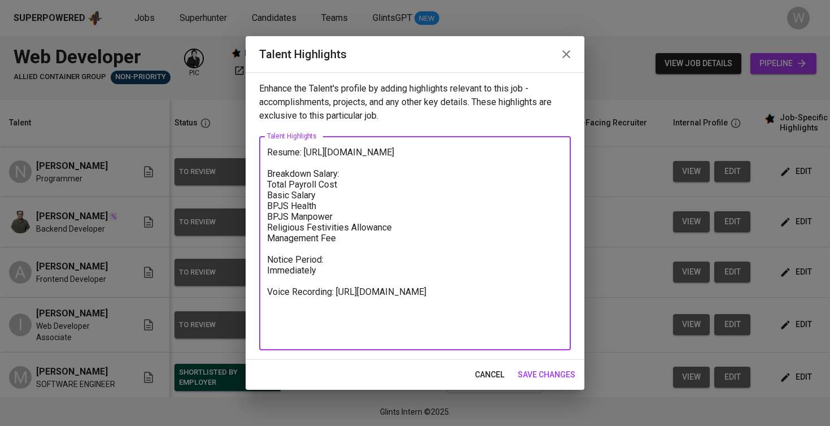
paste textarea "Here are the highlighted notes about Rivan based on his resume and transcript: …"
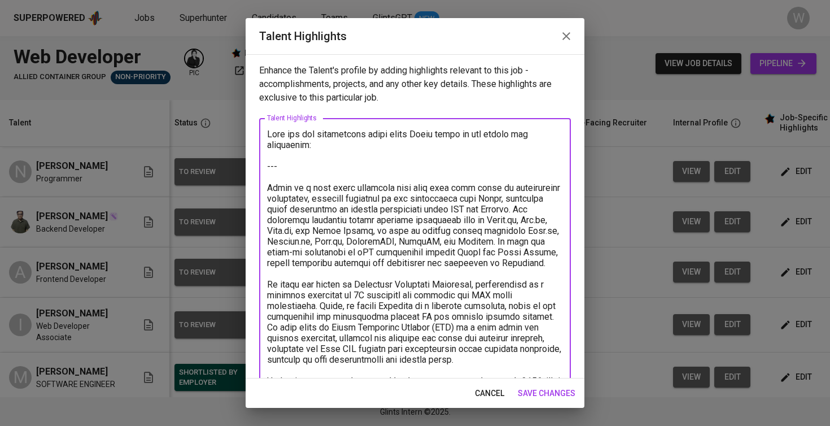
scroll to position [465, 0]
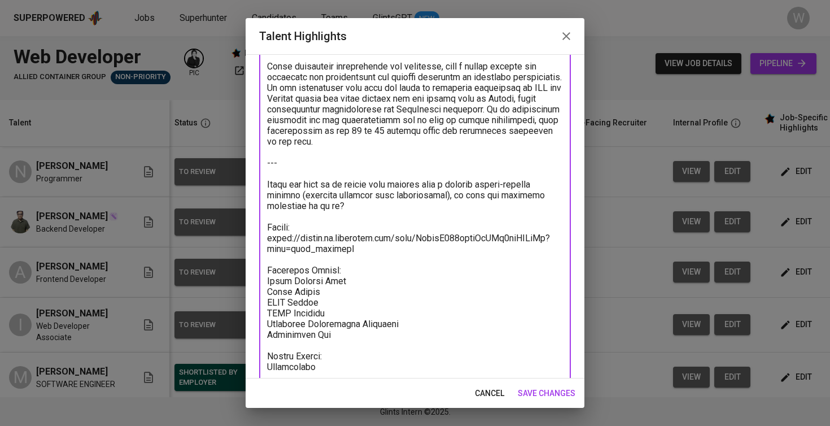
drag, startPoint x: 350, startPoint y: 200, endPoint x: 255, endPoint y: 163, distance: 102.4
click at [255, 163] on div "Enhance the Talent's profile by adding highlights relevant to this job - accomp…" at bounding box center [415, 216] width 339 height 324
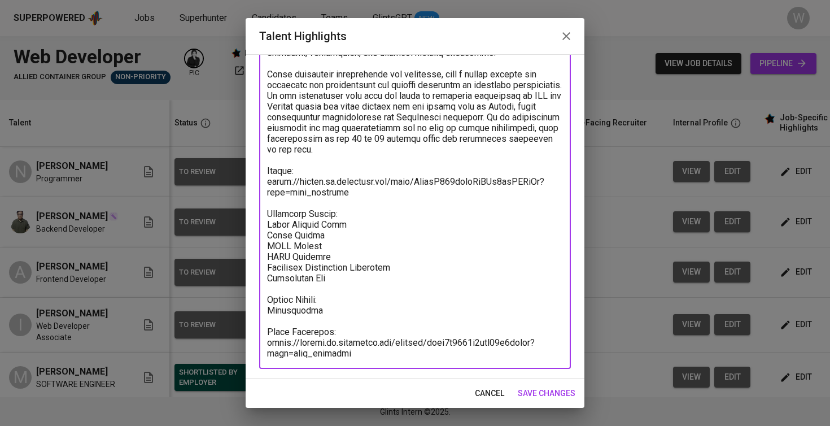
scroll to position [440, 0]
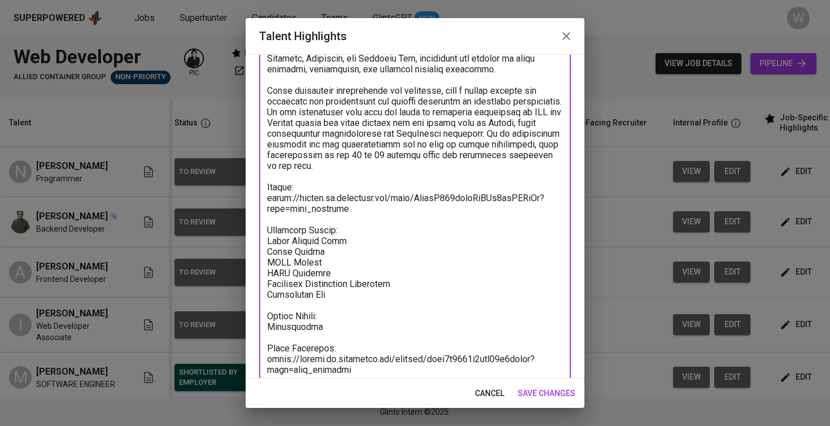
drag, startPoint x: 421, startPoint y: 165, endPoint x: 259, endPoint y: 94, distance: 177.1
click at [259, 94] on div "x Talent Highlights" at bounding box center [415, 31] width 312 height 707
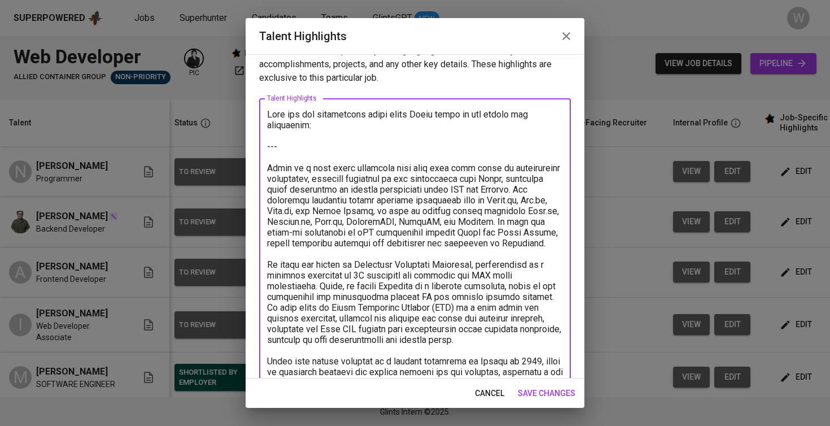
scroll to position [0, 0]
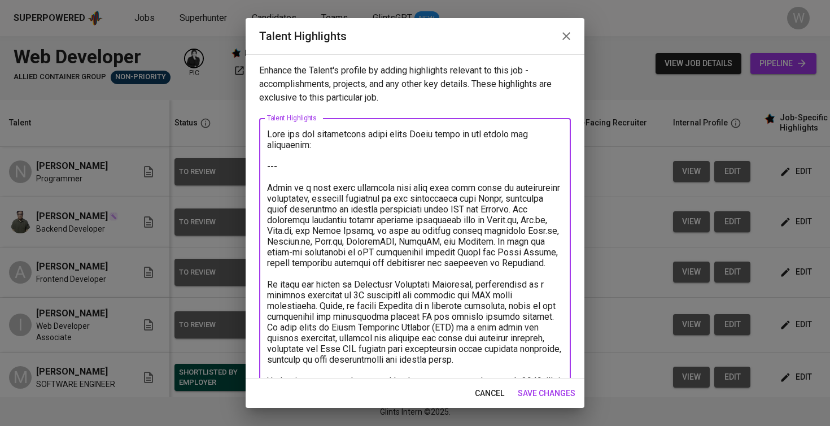
drag, startPoint x: 283, startPoint y: 91, endPoint x: 231, endPoint y: 25, distance: 84.4
click at [231, 25] on div "Talent Highlights Enhance the Talent's profile by adding highlights relevant to…" at bounding box center [415, 213] width 830 height 426
type textarea "Rivan is a full stack developer with more than four years of professional exper…"
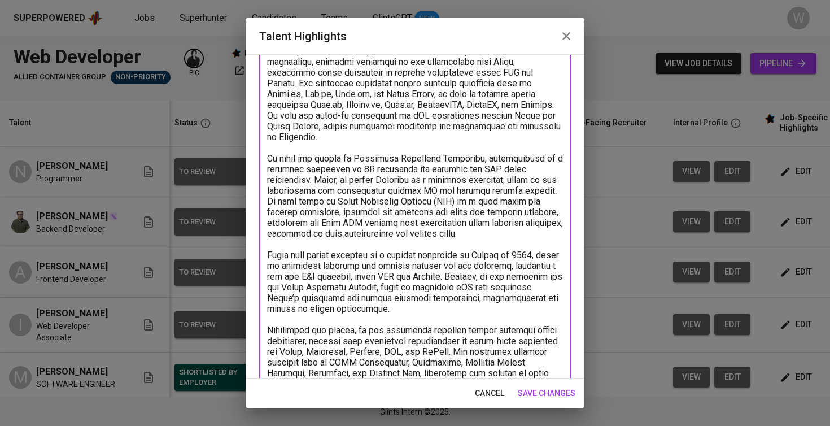
scroll to position [252, 0]
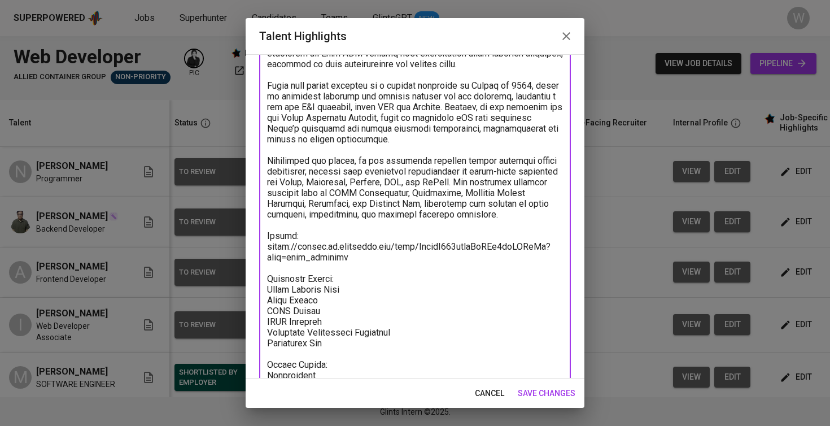
click at [538, 391] on span "save changes" at bounding box center [547, 393] width 58 height 14
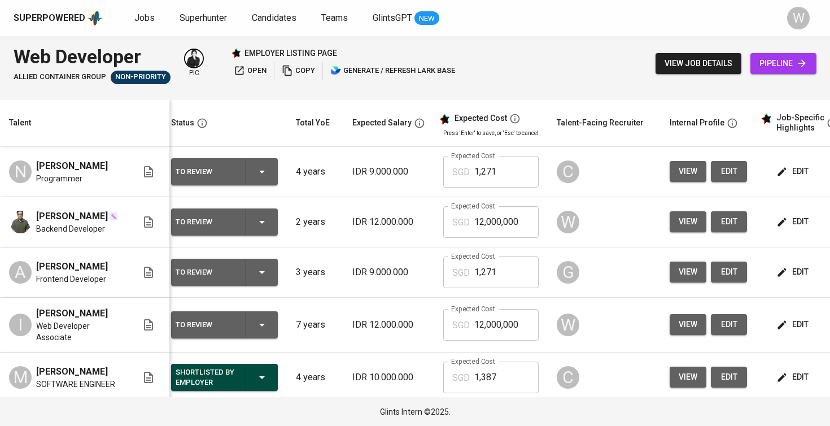
scroll to position [0, 0]
click at [788, 239] on td "edit" at bounding box center [807, 222] width 102 height 50
click at [783, 227] on icon "button" at bounding box center [781, 221] width 11 height 11
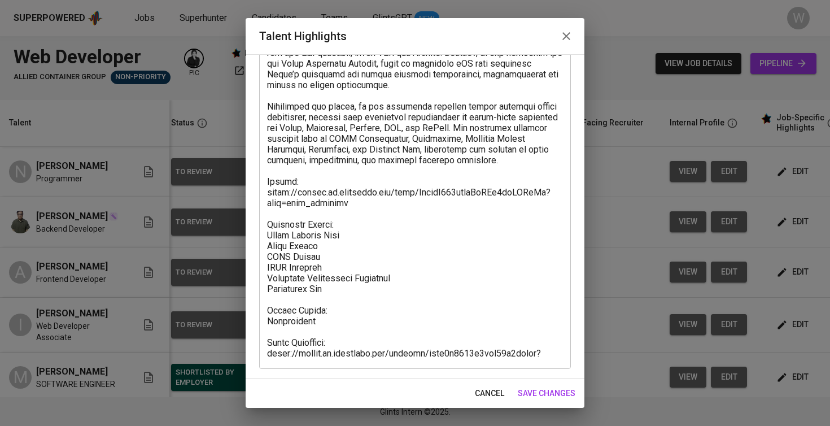
scroll to position [306, 0]
click at [331, 231] on textarea at bounding box center [415, 90] width 296 height 536
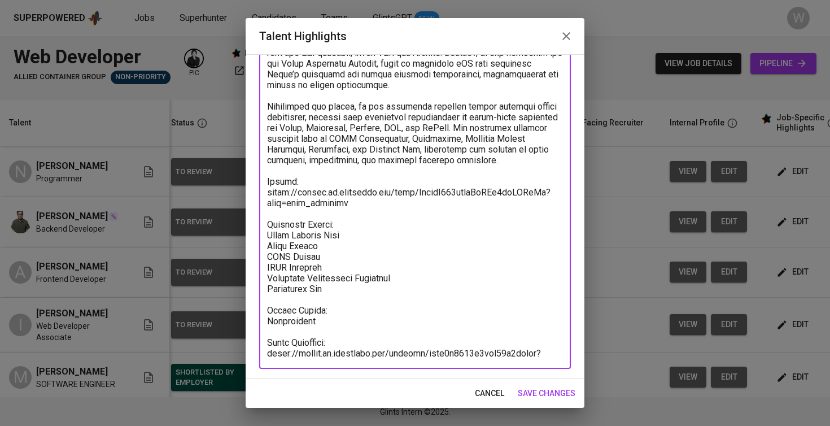
paste textarea "1,093.66"
paste textarea "63.83"
click at [402, 270] on textarea at bounding box center [415, 90] width 296 height 536
type textarea "Rivan is a full stack developer with more than four years of professional exper…"
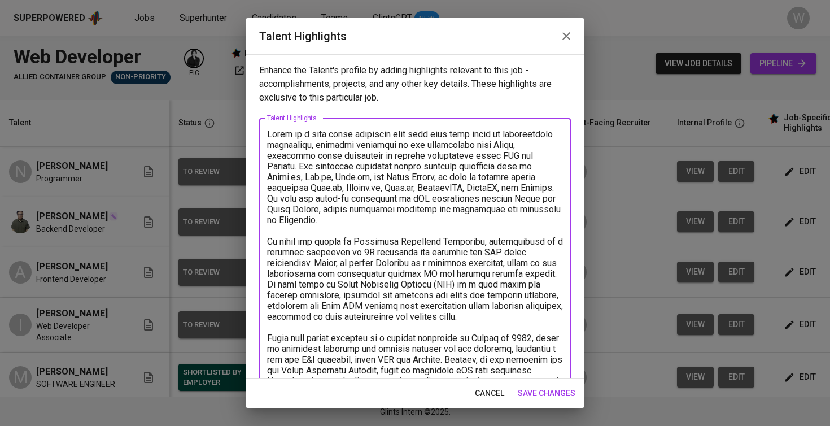
scroll to position [306, 0]
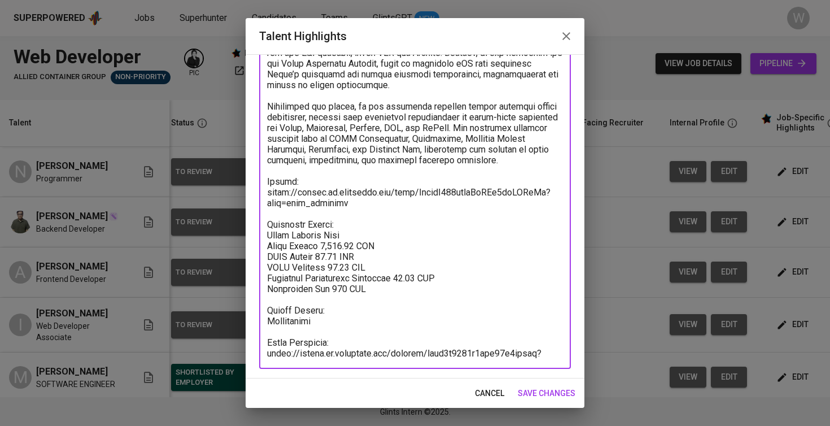
click at [356, 225] on textarea at bounding box center [415, 90] width 296 height 536
type textarea "Rivan is a full stack developer with more than four years of professional exper…"
drag, startPoint x: 391, startPoint y: 277, endPoint x: 265, endPoint y: 218, distance: 138.9
click at [265, 218] on div "x Talent Highlights" at bounding box center [415, 89] width 312 height 557
click at [563, 385] on button "save changes" at bounding box center [546, 393] width 67 height 21
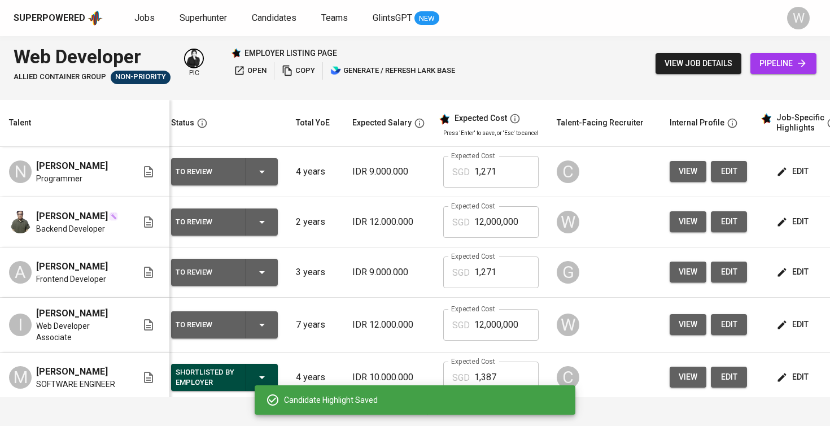
click at [787, 331] on span "edit" at bounding box center [793, 324] width 30 height 14
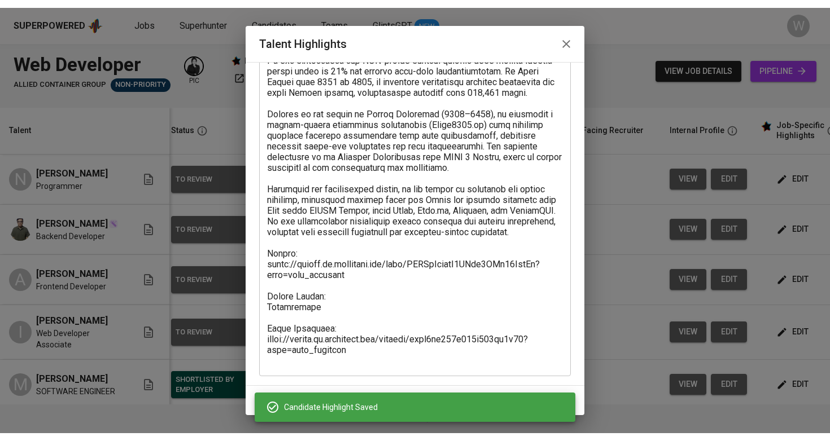
scroll to position [285, 0]
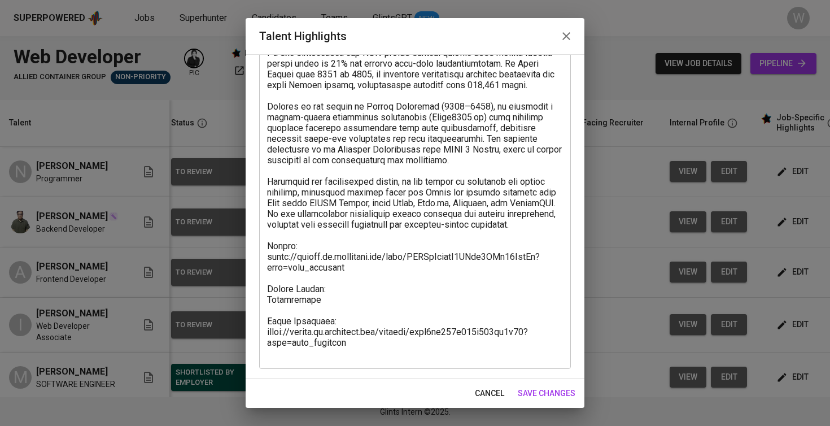
click at [392, 273] on textarea at bounding box center [415, 101] width 296 height 515
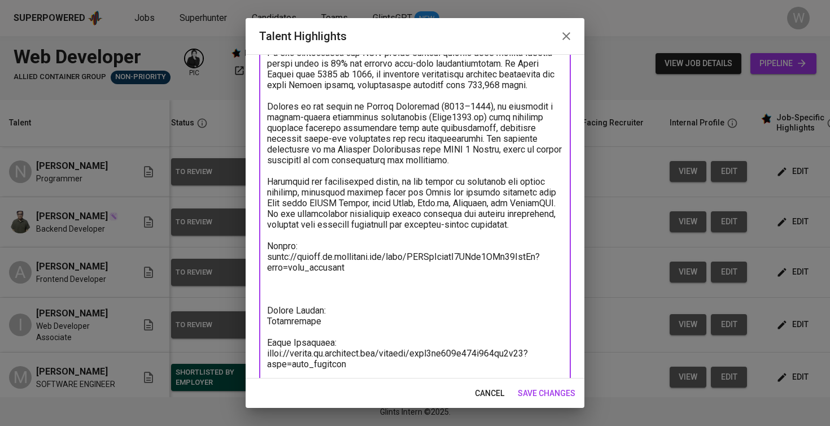
paste textarea "Breakdown Salary: Total Payroll Cost 1598.30 SGD Basic Salary 1,093.66 SGD BPJS…"
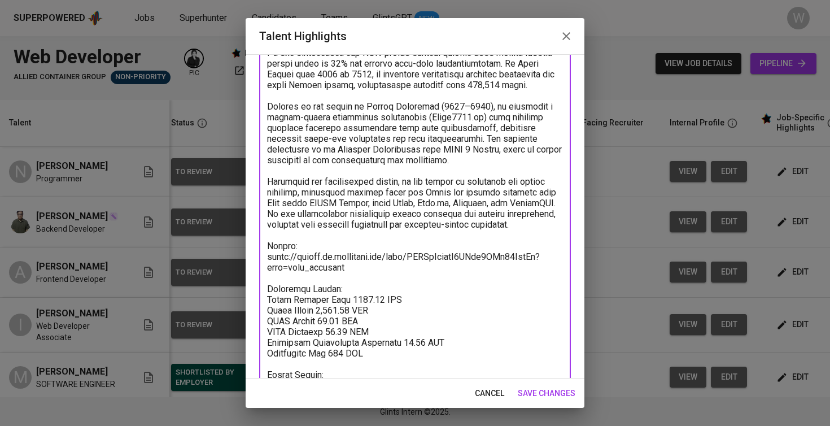
type textarea "[PERSON_NAME] is a full-stack web developer with more than 7 years of professio…"
click at [559, 404] on div "cancel save changes" at bounding box center [415, 393] width 339 height 30
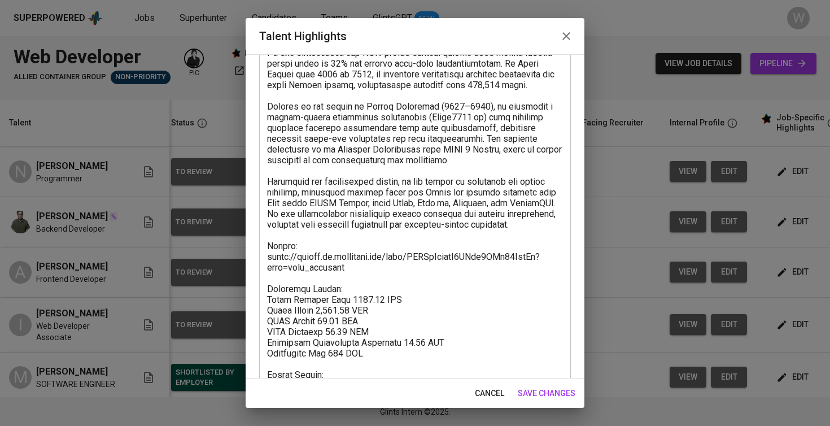
click at [559, 400] on button "save changes" at bounding box center [546, 393] width 67 height 21
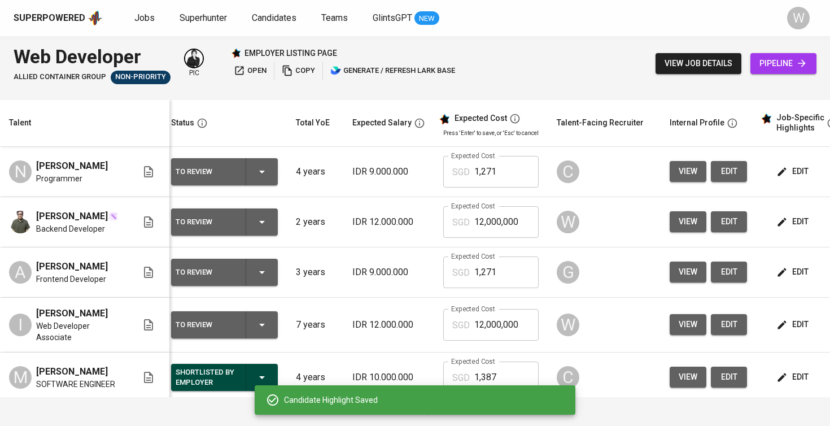
click at [465, 163] on div "SGD 1,271 Expected Cost" at bounding box center [490, 172] width 95 height 32
click at [482, 213] on input "12,000,000" at bounding box center [506, 222] width 64 height 32
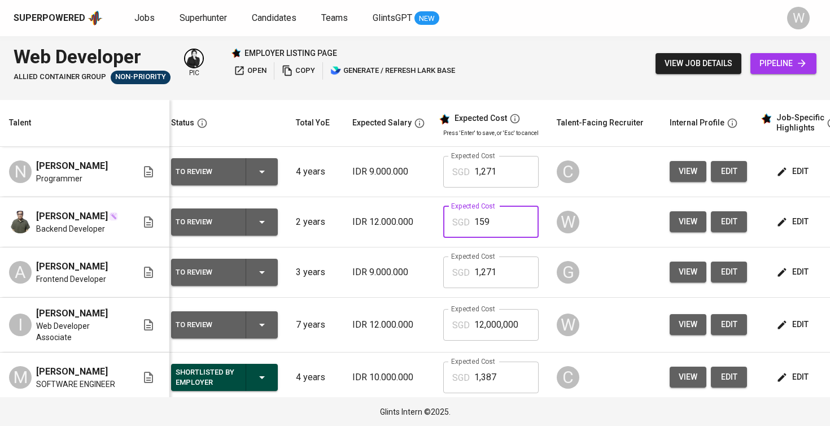
type input "1,599"
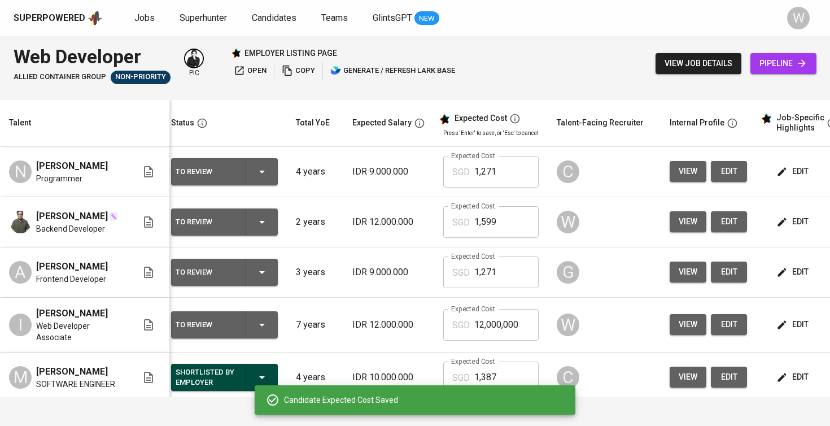
click at [515, 334] on input "12,000,000" at bounding box center [506, 325] width 64 height 32
type input "1,599"
